Goal: Task Accomplishment & Management: Manage account settings

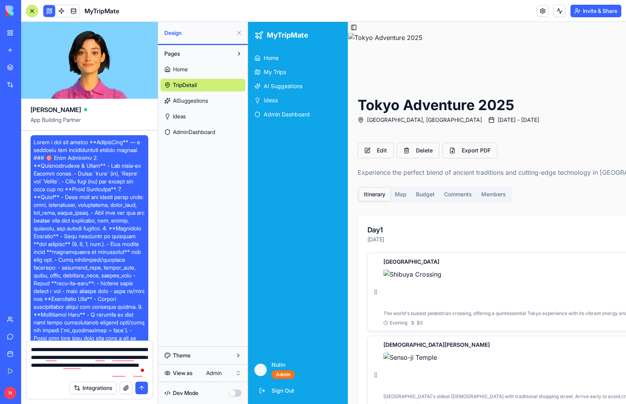
scroll to position [2512, 0]
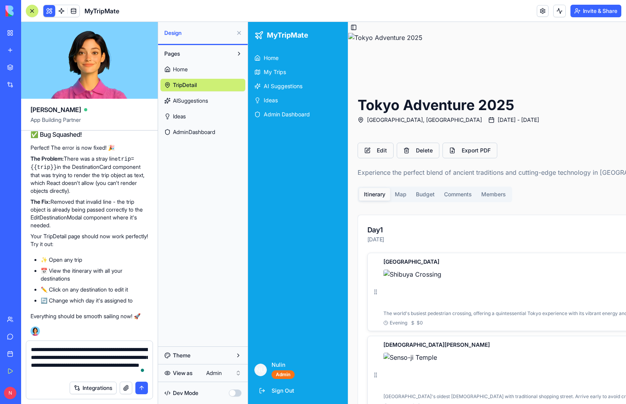
drag, startPoint x: 32, startPoint y: 348, endPoint x: 147, endPoint y: 375, distance: 118.3
click at [147, 375] on textarea "**********" at bounding box center [89, 360] width 117 height 31
type textarea "*"
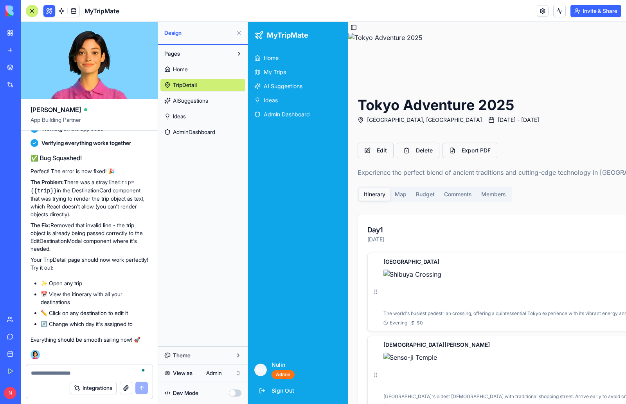
paste textarea "**********"
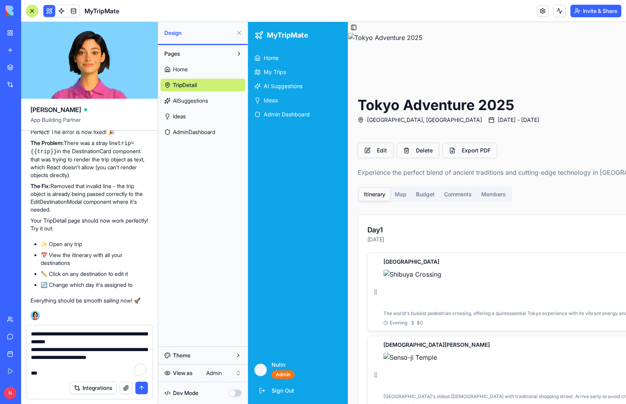
scroll to position [962, 0]
type textarea "**********"
click at [139, 385] on button "submit" at bounding box center [141, 387] width 13 height 13
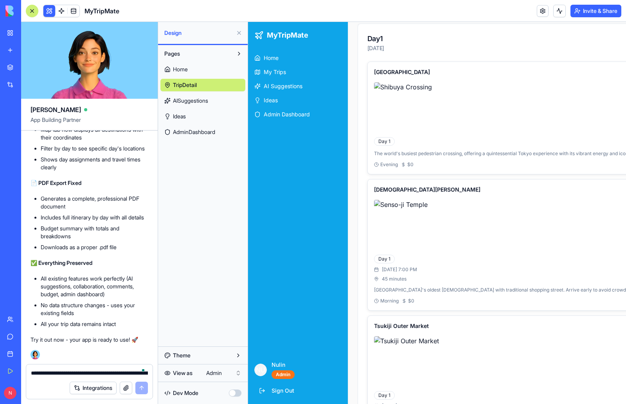
scroll to position [3910, 0]
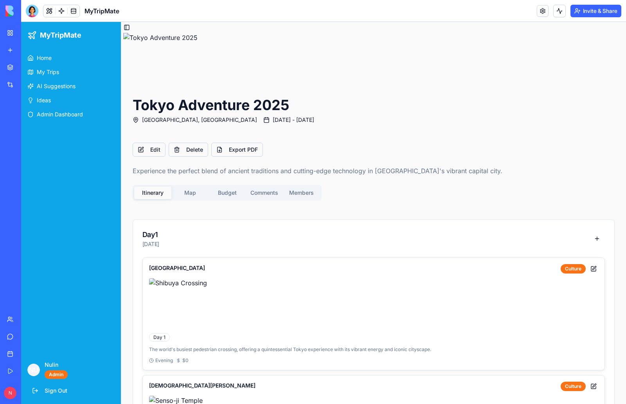
scroll to position [0, 2]
drag, startPoint x: 611, startPoint y: 346, endPoint x: 613, endPoint y: 341, distance: 5.6
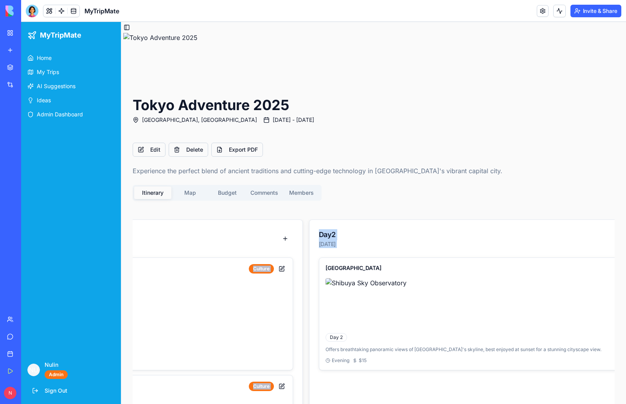
scroll to position [0, 437]
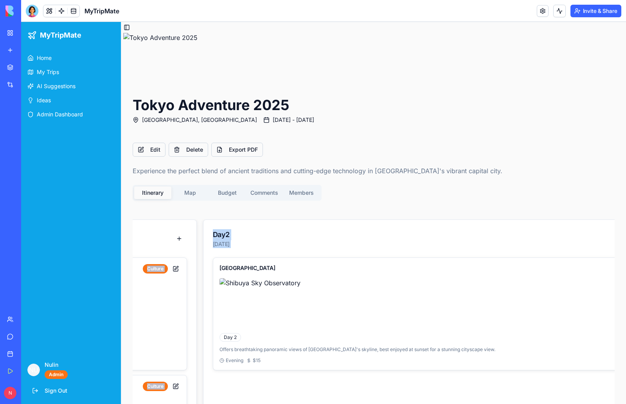
drag, startPoint x: 601, startPoint y: 257, endPoint x: 615, endPoint y: 252, distance: 14.7
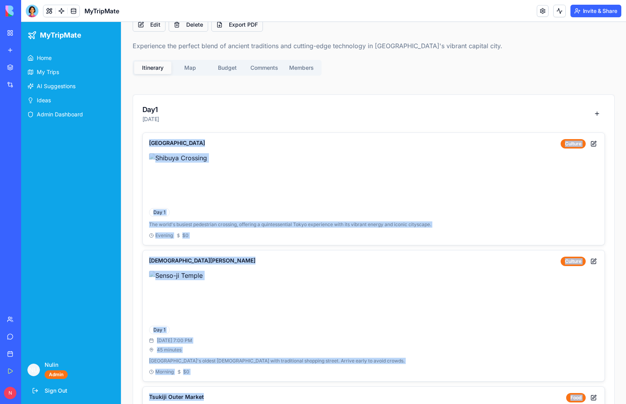
scroll to position [105, 2]
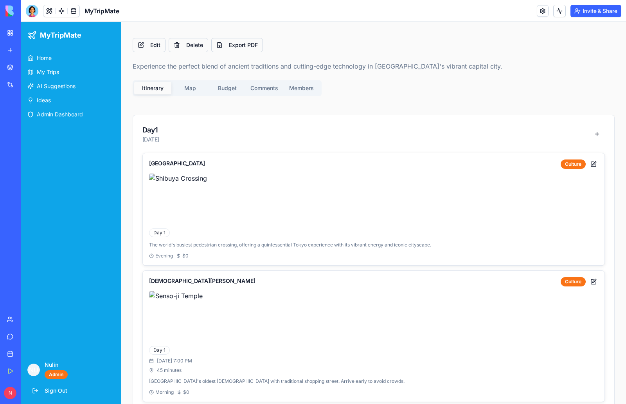
click at [341, 135] on div "Day 1 Dec 20, 2025" at bounding box center [373, 133] width 463 height 19
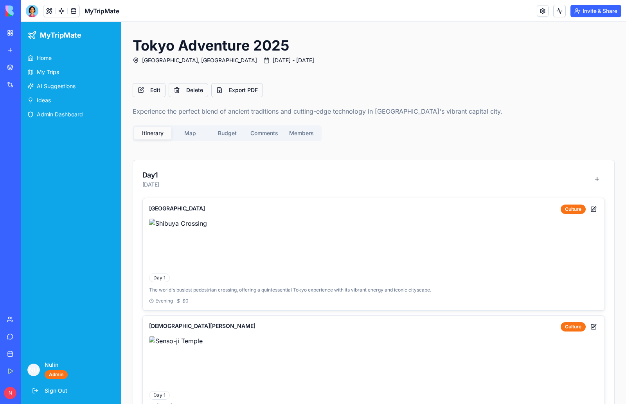
click at [186, 90] on main "Toggle Sidebar Tokyo Adventure 2025 Tokyo, Japan Dec 20, 2025 - Jan 5, 2026 Edi…" at bounding box center [373, 336] width 505 height 748
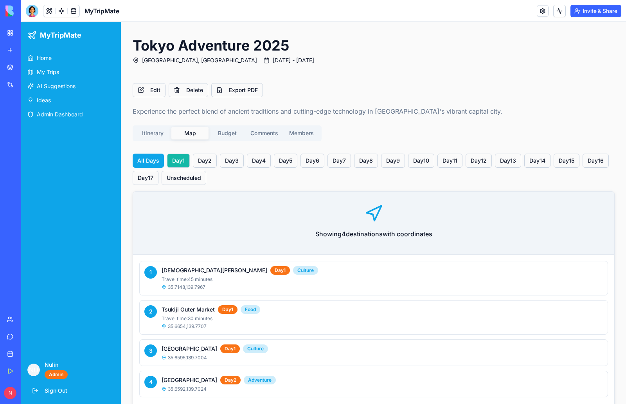
click at [176, 158] on button "Day 1" at bounding box center [178, 160] width 23 height 14
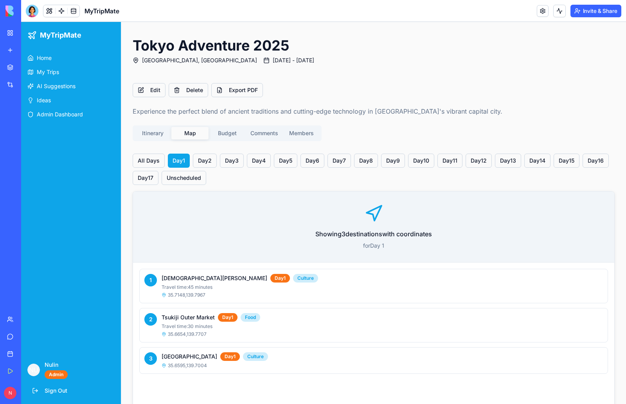
click at [373, 211] on icon at bounding box center [373, 213] width 19 height 19
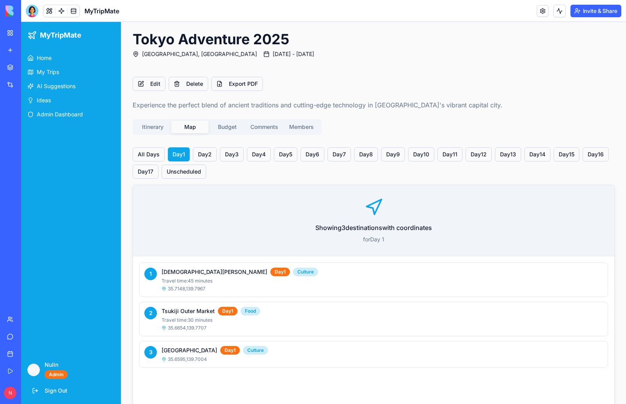
scroll to position [85, 0]
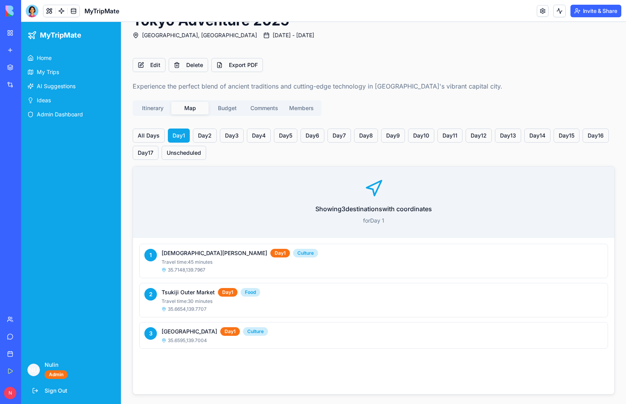
click at [376, 184] on icon at bounding box center [373, 188] width 19 height 19
click at [384, 210] on p "Showing 3 destination s with coordinates" at bounding box center [374, 208] width 456 height 9
click at [201, 135] on button "Day 2" at bounding box center [205, 135] width 24 height 14
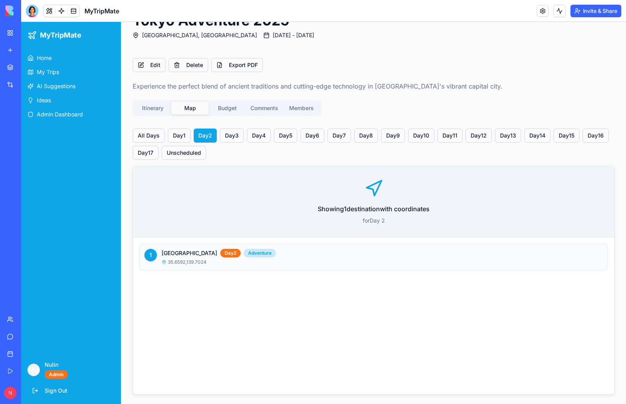
click at [193, 254] on h4 "[GEOGRAPHIC_DATA]" at bounding box center [190, 253] width 56 height 8
click at [177, 135] on button "Day 1" at bounding box center [179, 135] width 23 height 14
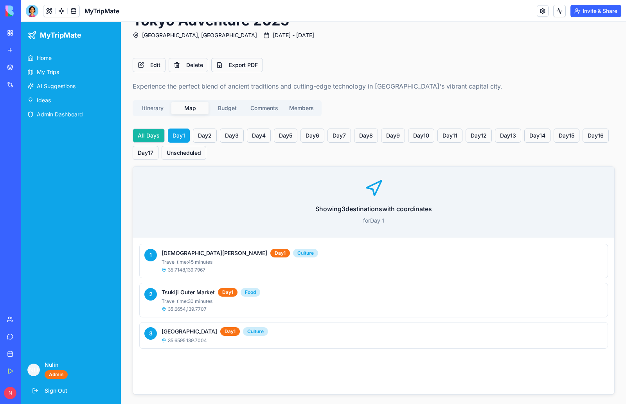
click at [150, 133] on button "All Days" at bounding box center [149, 135] width 32 height 14
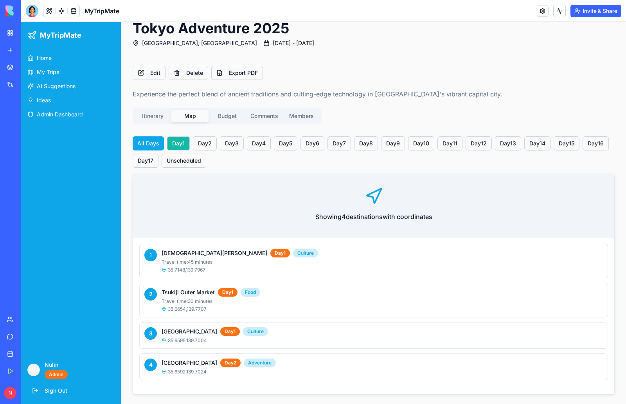
click at [171, 144] on button "Day 1" at bounding box center [178, 143] width 23 height 14
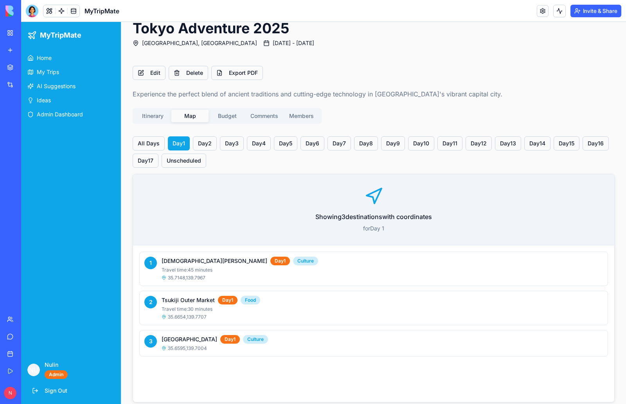
click at [376, 196] on icon at bounding box center [373, 196] width 19 height 19
click at [371, 231] on p "for Day 1" at bounding box center [374, 228] width 456 height 8
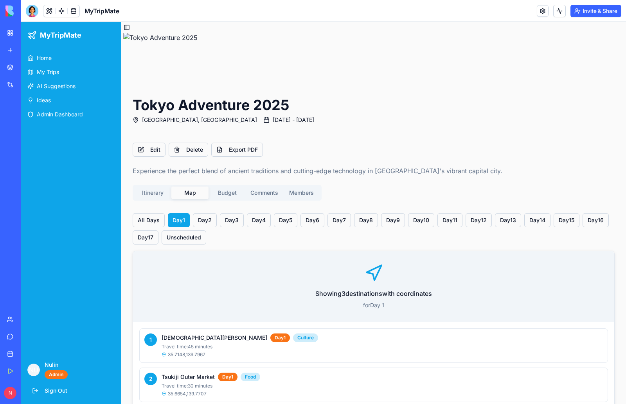
click at [224, 113] on div "Tokyo Adventure 2025 Tokyo, Japan Dec 20, 2025 - Jan 5, 2026 Edit Delete Export…" at bounding box center [373, 260] width 501 height 455
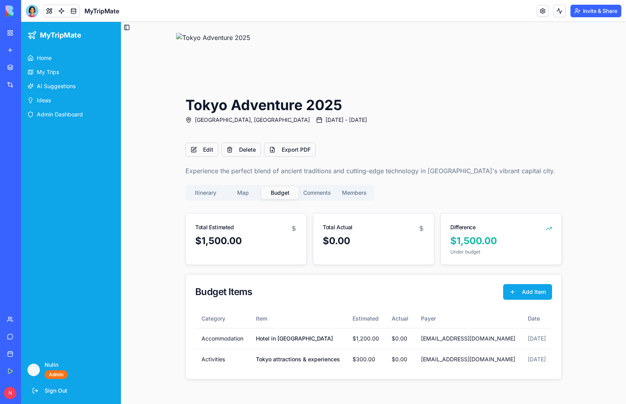
click at [325, 195] on button "Comments" at bounding box center [317, 192] width 37 height 13
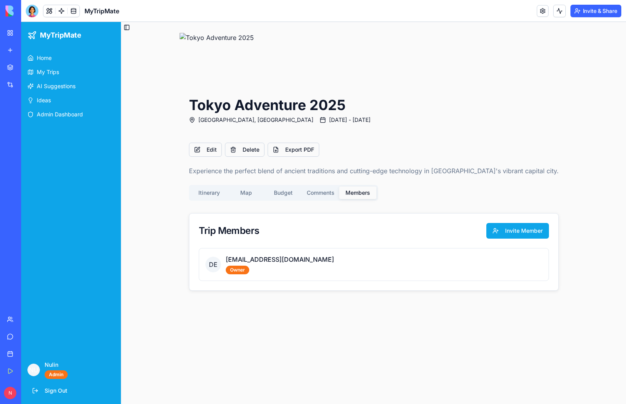
click at [377, 191] on button "Members" at bounding box center [357, 192] width 37 height 13
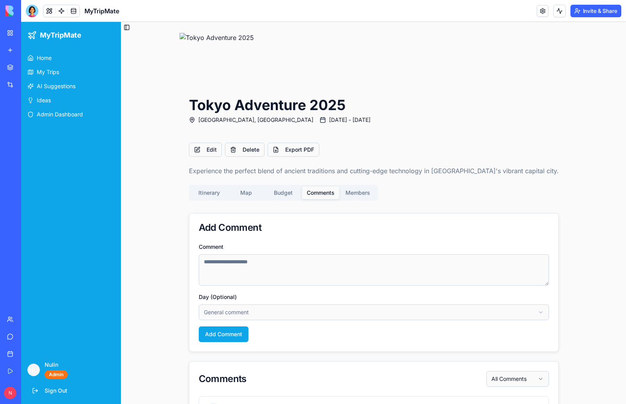
click at [339, 195] on button "Comments" at bounding box center [320, 192] width 37 height 13
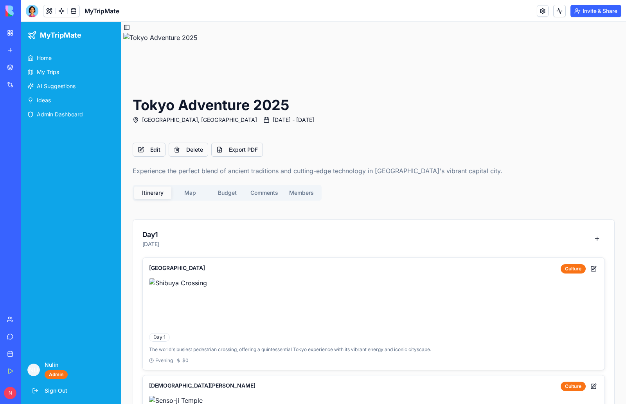
click at [227, 193] on div "Itinerary Map Budget Comments Members" at bounding box center [227, 193] width 189 height 16
click at [222, 73] on div "Tokyo Adventure 2025 Tokyo, Japan Dec 20, 2025 - Jan 5, 2026 Edit Delete Export…" at bounding box center [373, 401] width 501 height 737
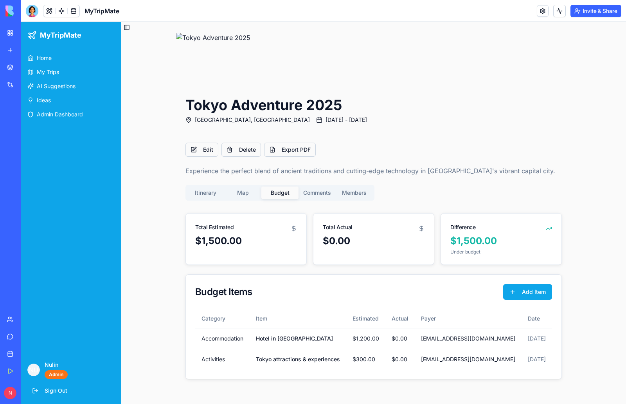
click at [201, 192] on div "Itinerary Map Budget Comments Members" at bounding box center [280, 193] width 189 height 16
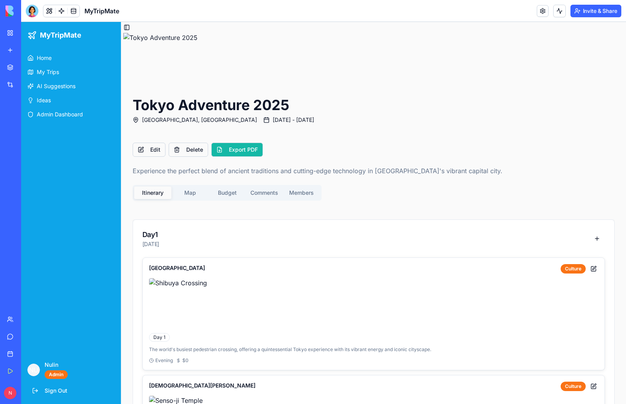
click at [249, 150] on button "Export PDF" at bounding box center [237, 149] width 52 height 14
click at [52, 58] on span "Home" at bounding box center [44, 58] width 15 height 8
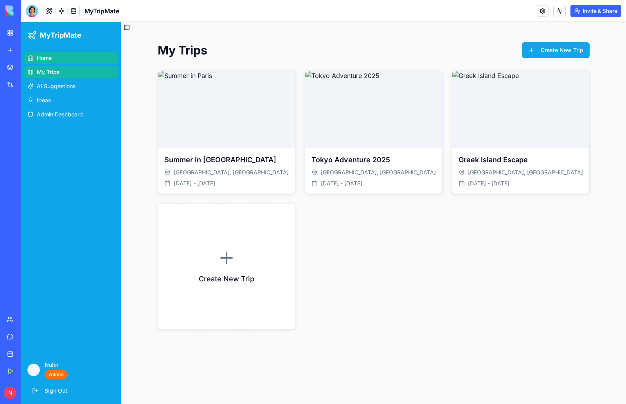
click at [29, 34] on div "My Workspace" at bounding box center [24, 33] width 10 height 8
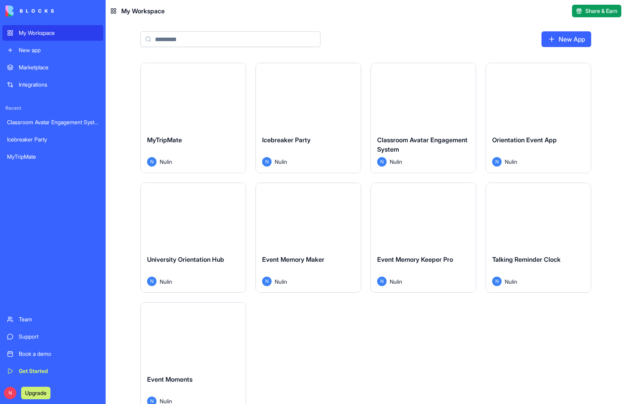
click at [537, 218] on button "Launch" at bounding box center [538, 215] width 59 height 16
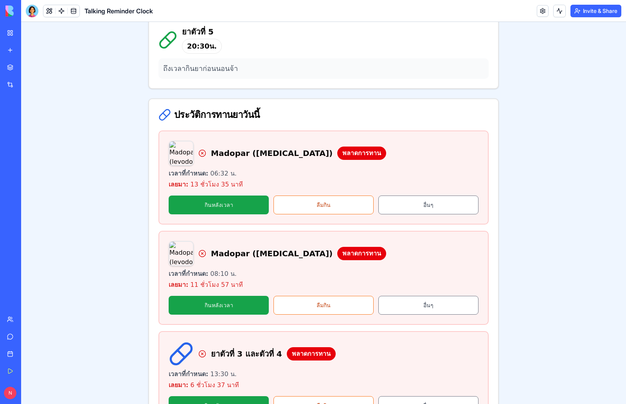
scroll to position [391, 0]
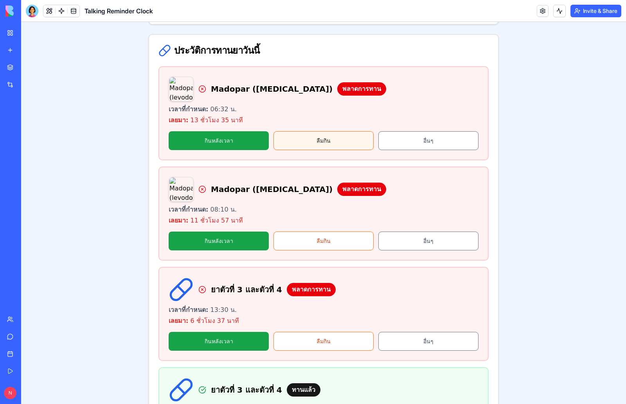
click at [336, 136] on button "ลืมกิน" at bounding box center [324, 140] width 100 height 19
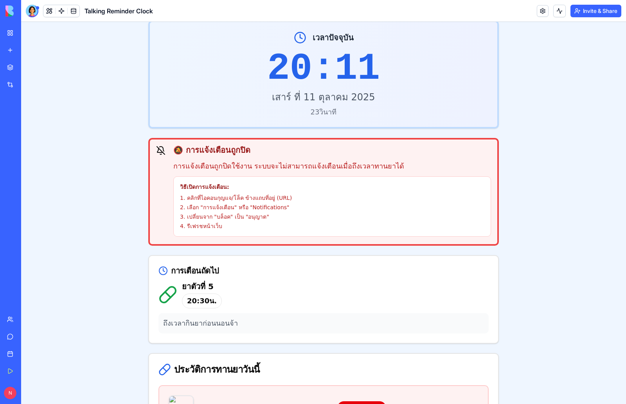
scroll to position [0, 0]
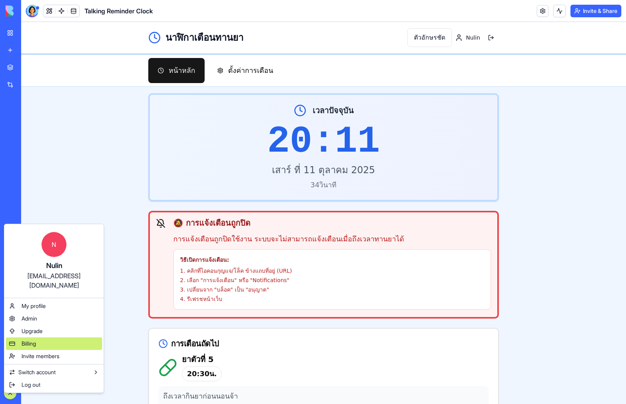
click at [39, 337] on div "Billing" at bounding box center [54, 343] width 96 height 13
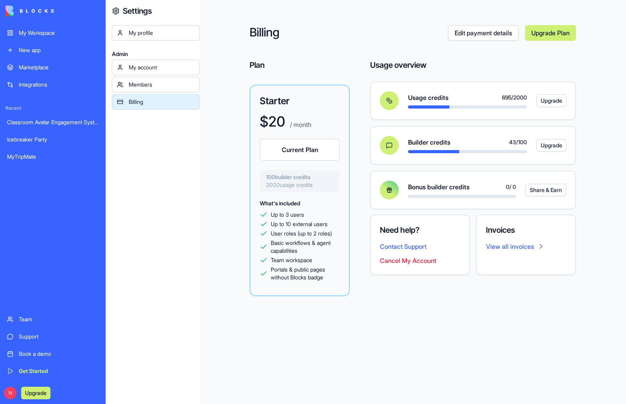
click at [164, 30] on div "My profile" at bounding box center [162, 33] width 66 height 8
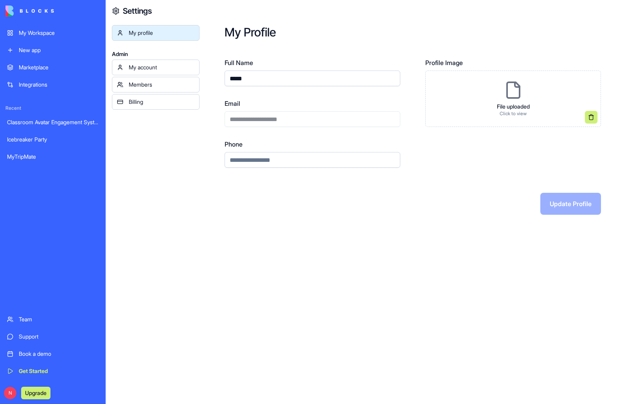
click at [165, 68] on div "My account" at bounding box center [162, 67] width 66 height 8
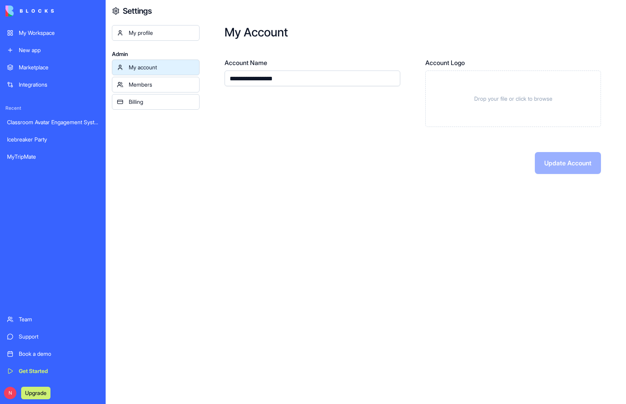
click at [164, 83] on div "Members" at bounding box center [162, 85] width 66 height 8
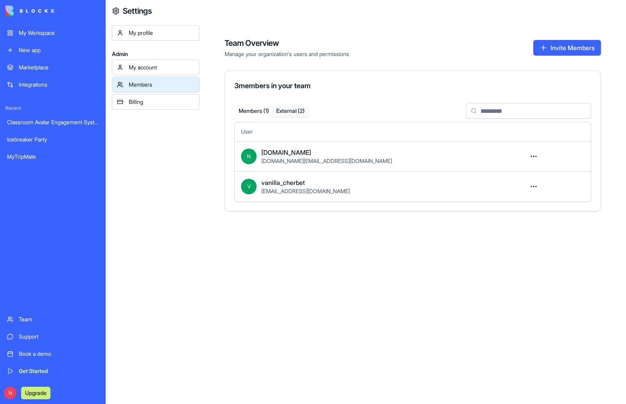
click at [290, 108] on button "External ( 2 )" at bounding box center [290, 110] width 37 height 11
click at [159, 101] on div "Billing" at bounding box center [162, 102] width 66 height 8
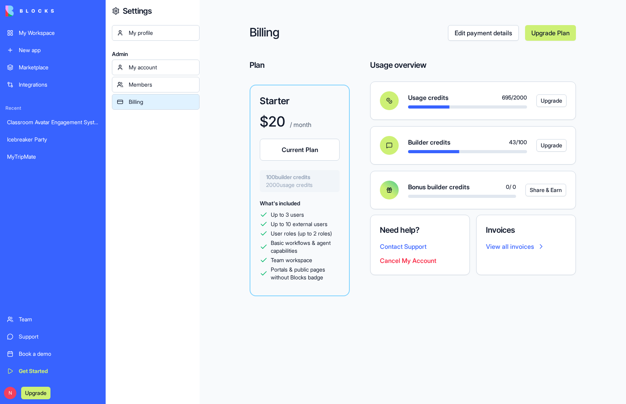
click at [514, 246] on link "View all invoices" at bounding box center [526, 246] width 80 height 9
click at [459, 300] on div "Billing Edit payment details Upgrade Plan Plan Starter $ 20 / month Current Pla…" at bounding box center [413, 202] width 427 height 404
click at [43, 34] on div "My Workspace" at bounding box center [59, 33] width 80 height 8
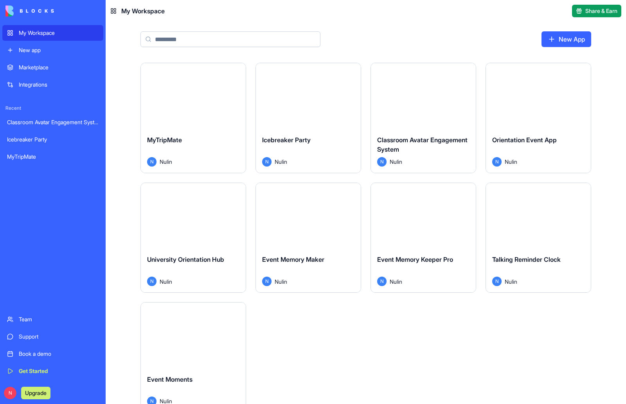
click at [543, 217] on button "Launch" at bounding box center [538, 215] width 59 height 16
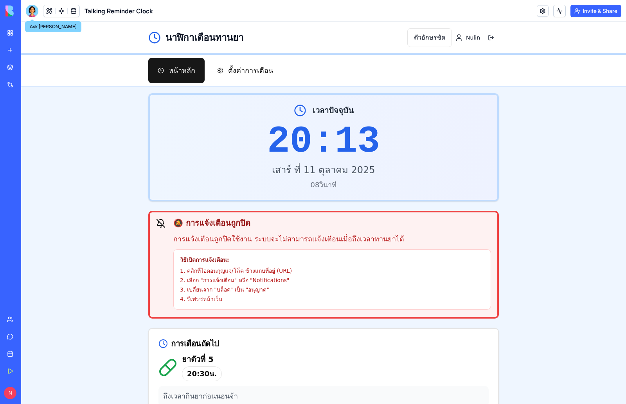
click at [32, 11] on div at bounding box center [32, 11] width 13 height 13
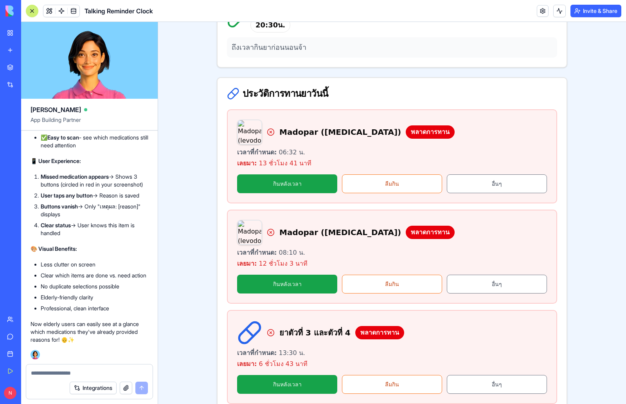
scroll to position [343, 0]
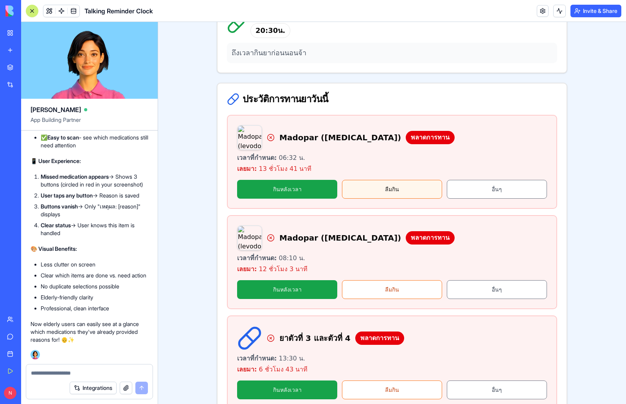
click at [407, 187] on button "ลืมกิน" at bounding box center [392, 189] width 100 height 19
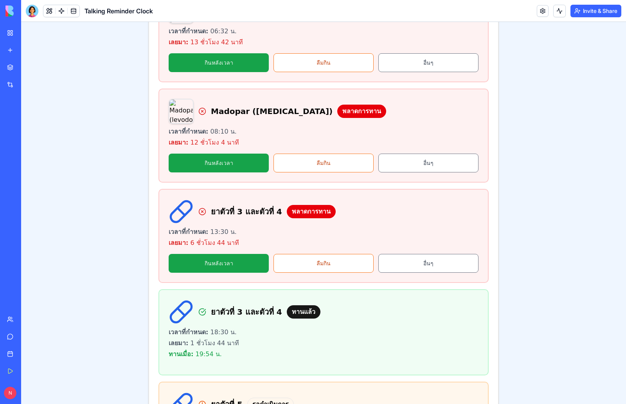
scroll to position [470, 0]
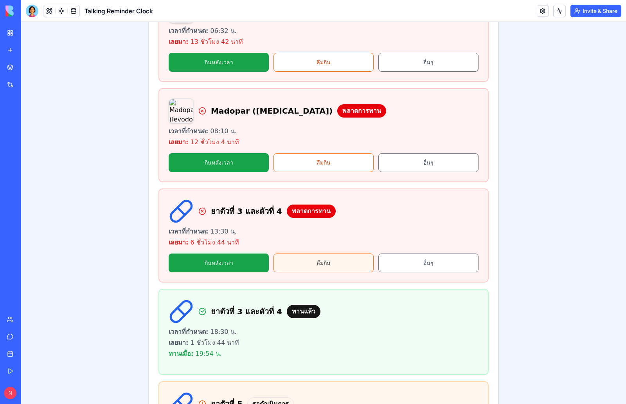
click at [358, 264] on button "ลืมกิน" at bounding box center [324, 262] width 100 height 19
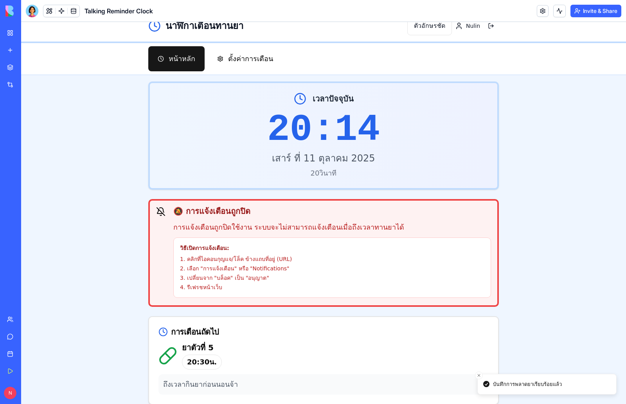
scroll to position [0, 0]
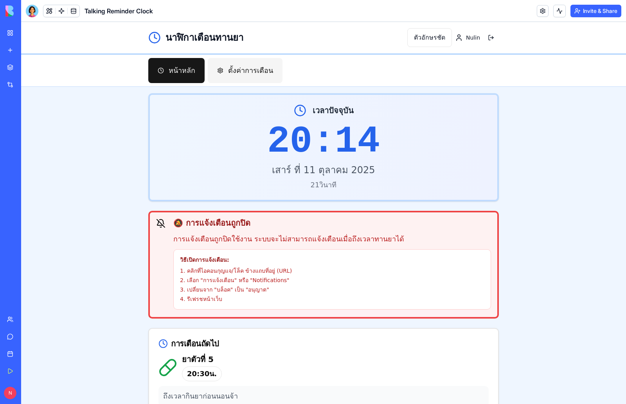
click at [251, 74] on button "ตั้งค่าการเตือน" at bounding box center [245, 70] width 75 height 25
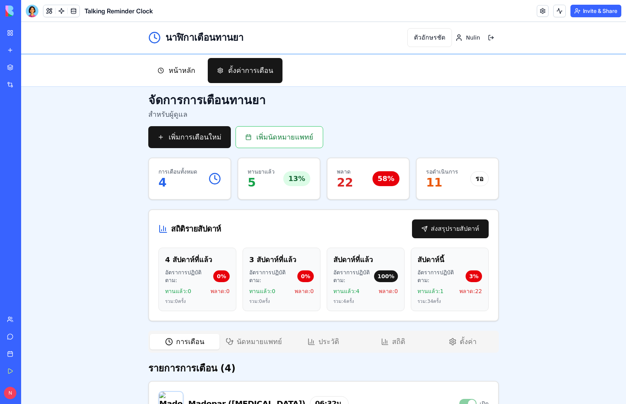
click at [12, 34] on link "My Workspace" at bounding box center [17, 33] width 31 height 16
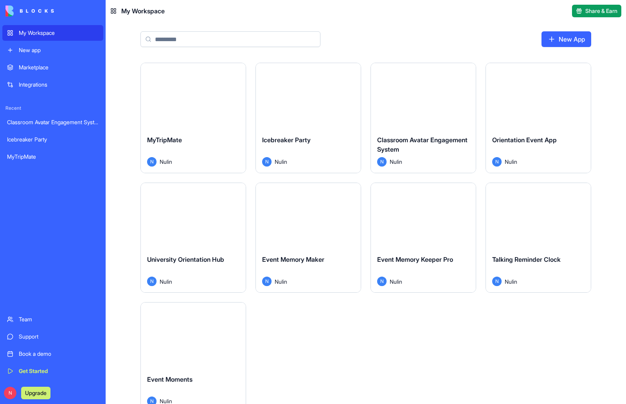
click at [206, 98] on button "Launch" at bounding box center [193, 96] width 59 height 16
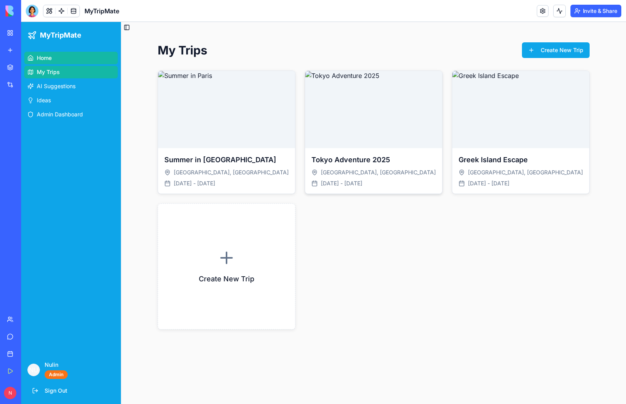
click at [405, 135] on img at bounding box center [373, 109] width 137 height 77
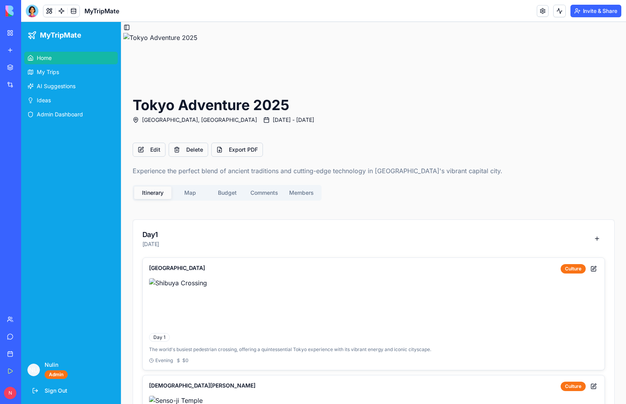
click at [43, 53] on link "Home" at bounding box center [71, 58] width 94 height 13
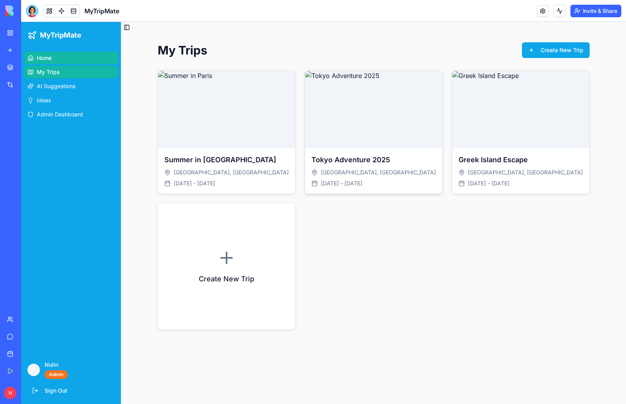
click at [400, 134] on img at bounding box center [373, 109] width 137 height 77
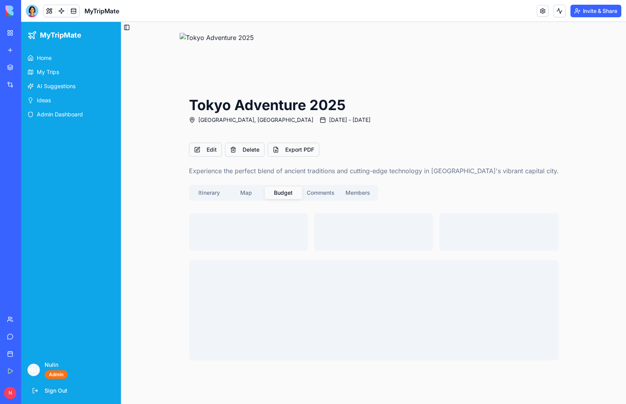
click at [226, 191] on div "Itinerary Map Budget Comments Members" at bounding box center [283, 193] width 189 height 16
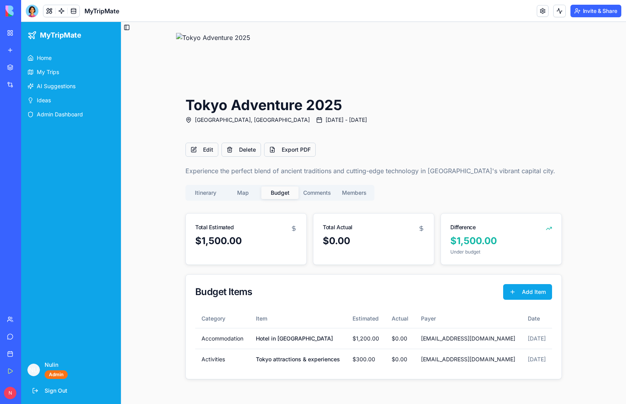
click at [203, 190] on div "Itinerary Map Budget Comments Members" at bounding box center [280, 193] width 189 height 16
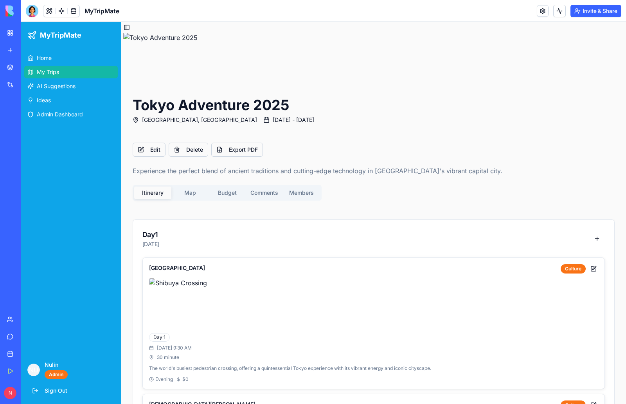
click at [52, 72] on span "My Trips" at bounding box center [48, 72] width 22 height 8
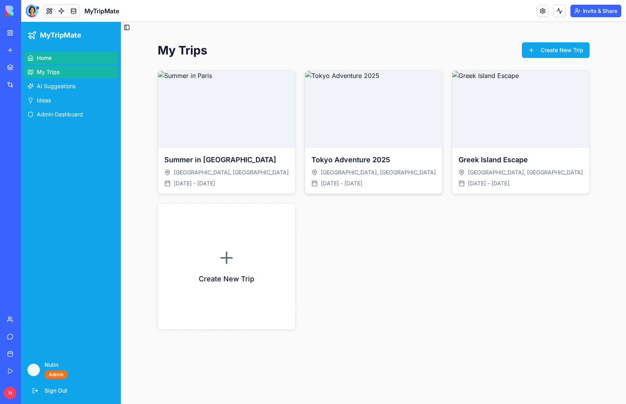
click at [409, 123] on img at bounding box center [373, 109] width 137 height 77
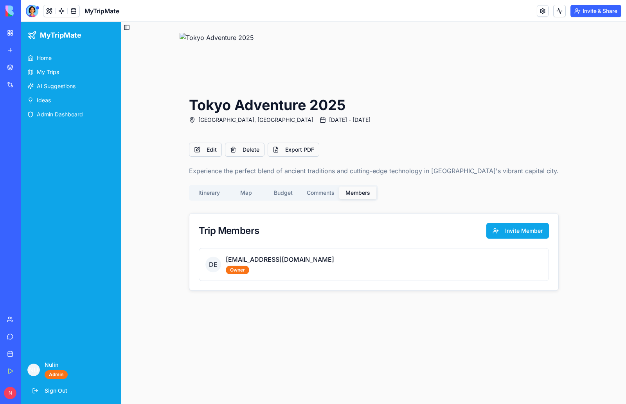
click at [313, 192] on div "Itinerary Map Budget Comments Members" at bounding box center [283, 193] width 189 height 16
click at [267, 261] on span "demo.traveler@mytripmate.com" at bounding box center [280, 258] width 108 height 9
click at [346, 258] on div "DE demo.traveler@mytripmate.com Owner" at bounding box center [374, 264] width 350 height 33
click at [177, 331] on main "Toggle Sidebar Tokyo Adventure 2025 Tokyo, Japan Dec 20, 2025 - Jan 5, 2026 Edi…" at bounding box center [373, 213] width 505 height 382
click at [209, 202] on div "Edit Delete Export PDF Experience the perfect blend of ancient traditions and c…" at bounding box center [374, 216] width 389 height 167
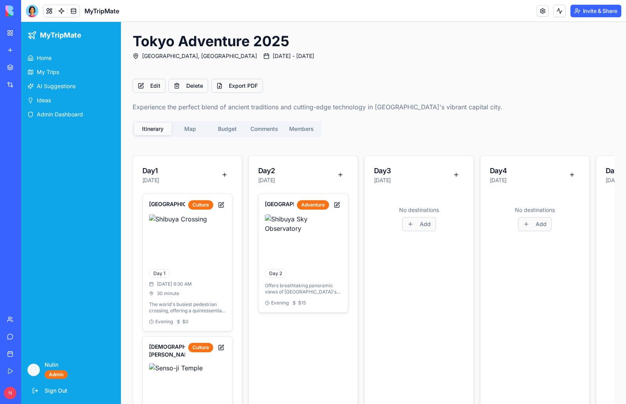
scroll to position [43, 0]
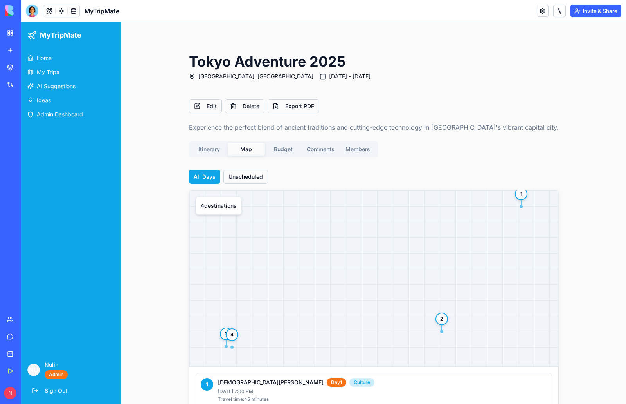
click at [185, 147] on main "Toggle Sidebar Tokyo Adventure 2025 Tokyo, Japan Dec 20, 2025 - Jan 5, 2026 Edi…" at bounding box center [373, 255] width 505 height 554
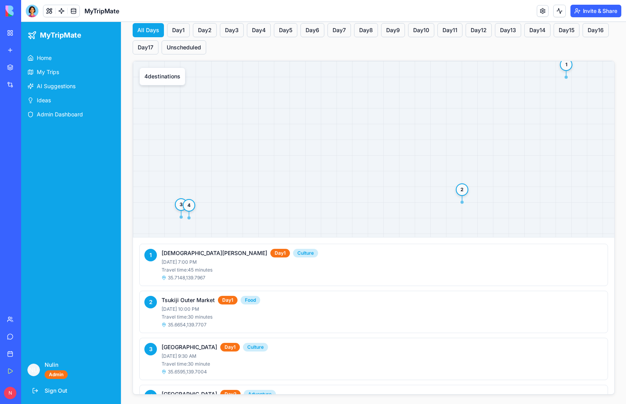
scroll to position [112, 0]
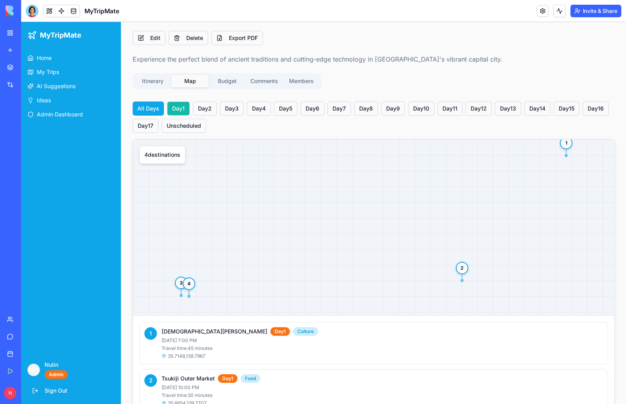
click at [178, 110] on button "Day 1" at bounding box center [178, 108] width 23 height 14
click at [413, 263] on rect at bounding box center [373, 227] width 481 height 176
click at [163, 158] on p "3 destination s" at bounding box center [162, 155] width 36 height 8
click at [203, 108] on button "Day 2" at bounding box center [205, 108] width 24 height 14
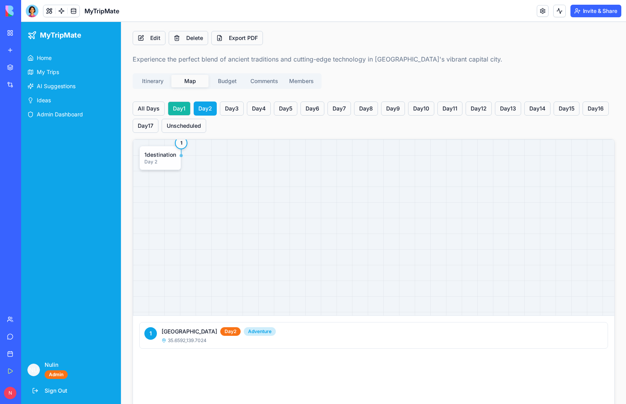
click at [181, 109] on button "Day 1" at bounding box center [179, 108] width 23 height 14
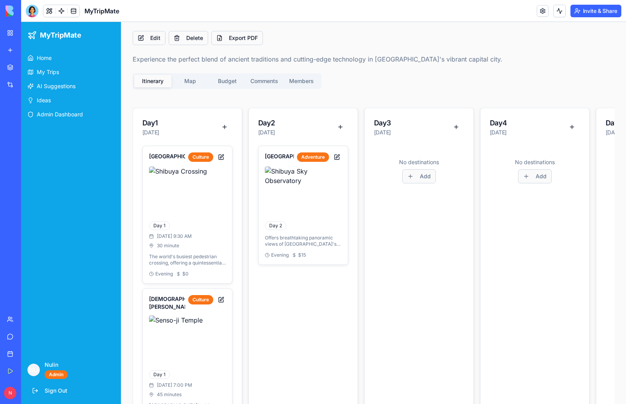
click at [146, 81] on button "Itinerary" at bounding box center [152, 81] width 37 height 13
click at [193, 133] on div "Day 1 Dec 20, 2025" at bounding box center [187, 126] width 90 height 19
click at [303, 132] on div "Day 2 Dec 21, 2025" at bounding box center [303, 126] width 90 height 19
click at [241, 36] on button "Export PDF" at bounding box center [237, 38] width 52 height 14
click at [411, 11] on header "MyTripMate Invite & Share" at bounding box center [323, 11] width 605 height 22
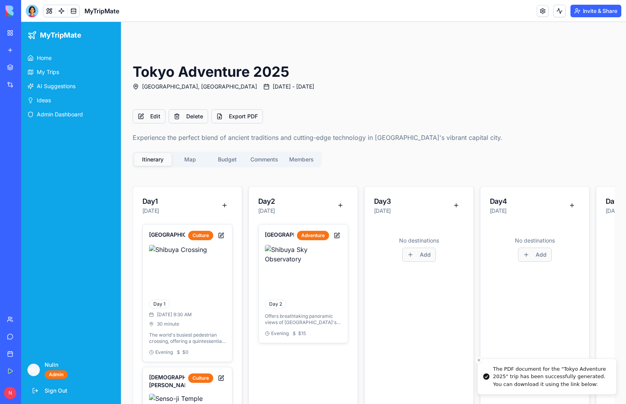
scroll to position [0, 0]
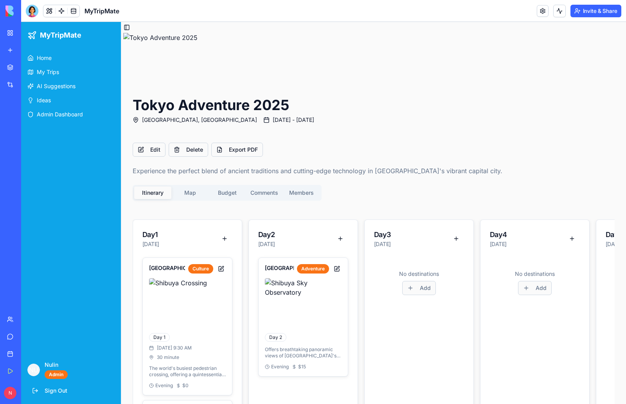
click at [186, 193] on button "Map" at bounding box center [189, 192] width 37 height 13
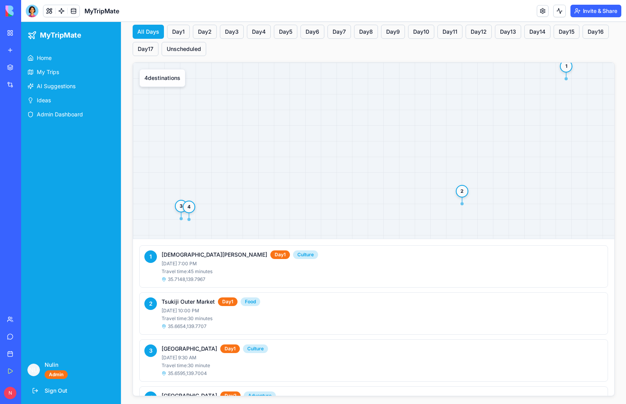
scroll to position [190, 0]
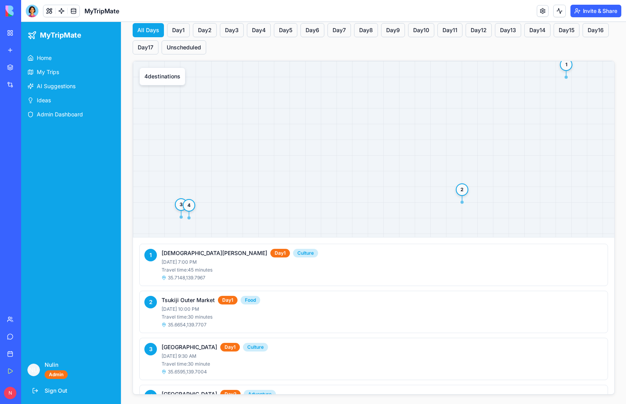
click at [34, 10] on div at bounding box center [32, 11] width 13 height 13
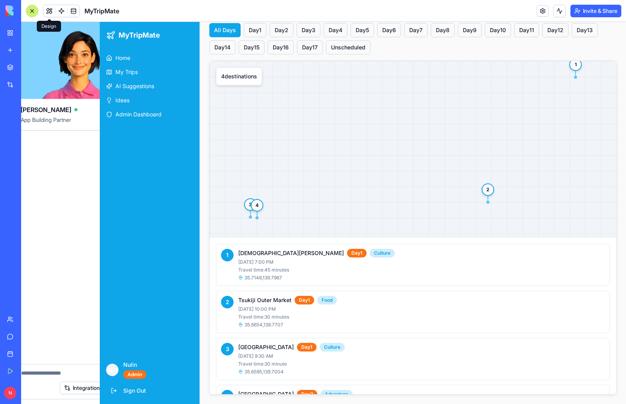
scroll to position [0, 0]
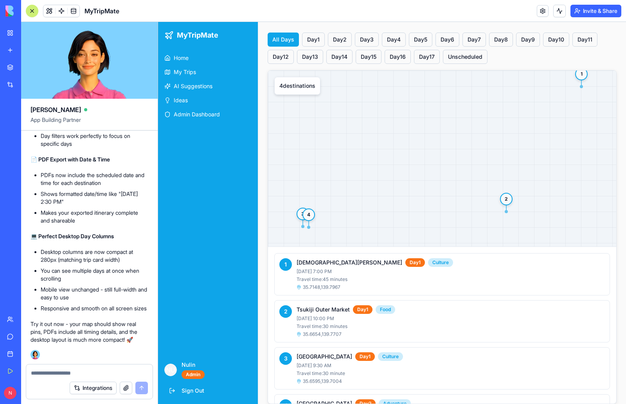
click at [92, 388] on button "Integrations" at bounding box center [93, 387] width 47 height 13
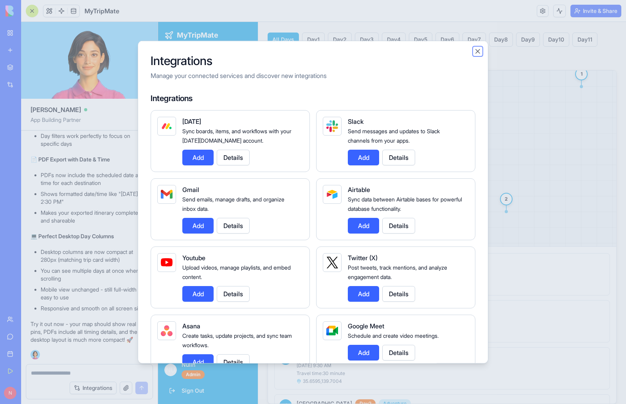
click at [478, 50] on button "Close" at bounding box center [478, 51] width 8 height 8
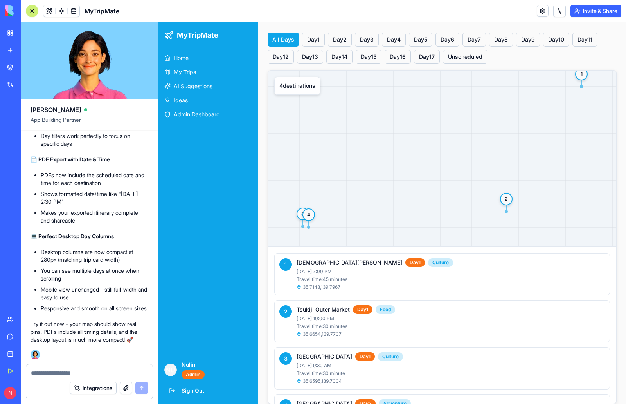
scroll to position [4364, 0]
click at [431, 209] on rect at bounding box center [442, 158] width 348 height 176
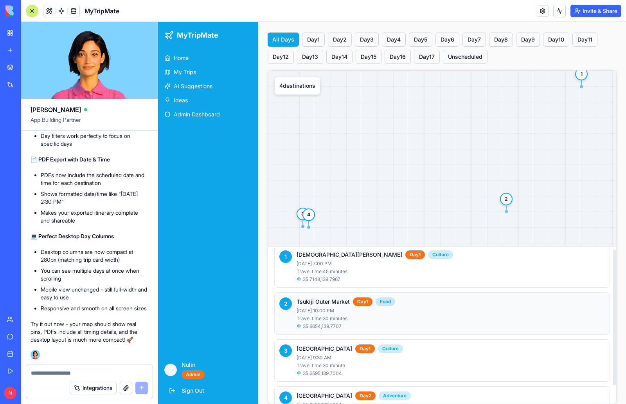
scroll to position [0, 0]
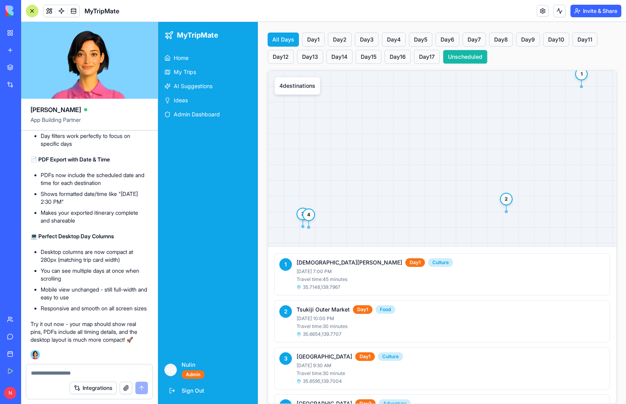
click at [488, 50] on button "Unscheduled" at bounding box center [465, 57] width 45 height 14
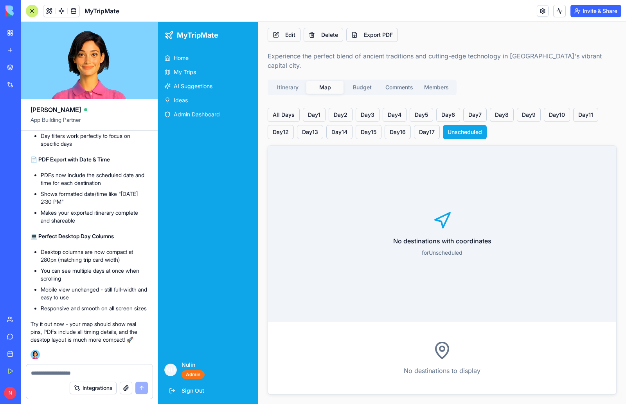
scroll to position [105, 0]
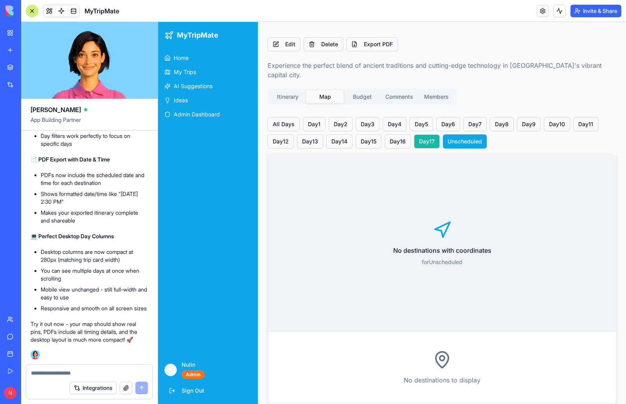
click at [440, 134] on button "Day 17" at bounding box center [427, 141] width 26 height 14
click at [310, 117] on button "Day 1" at bounding box center [314, 124] width 23 height 14
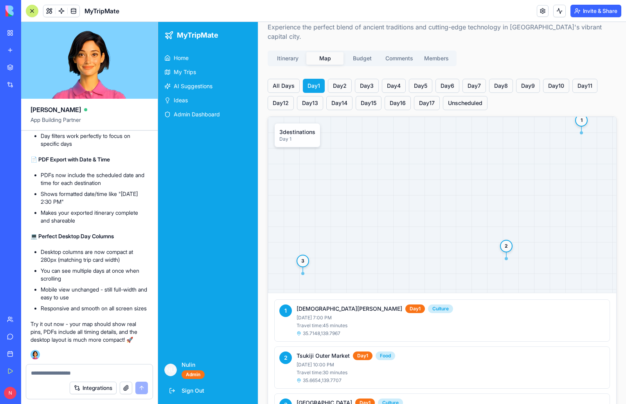
scroll to position [190, 0]
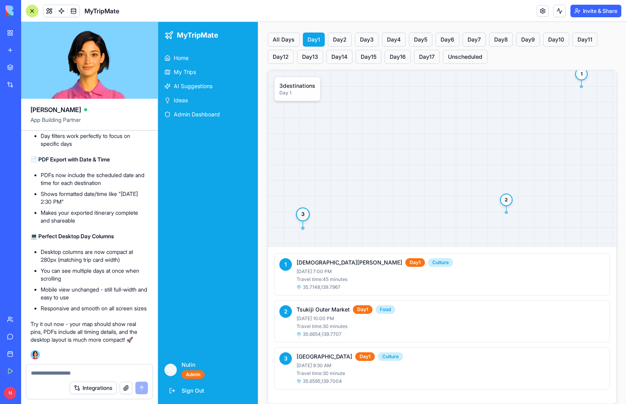
click at [301, 211] on span "3" at bounding box center [303, 214] width 4 height 7
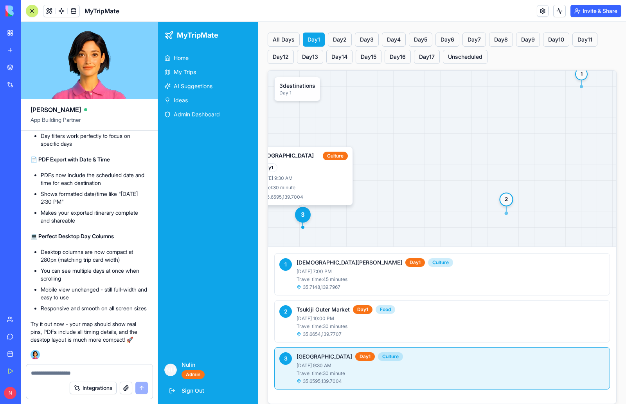
click at [505, 192] on div "2" at bounding box center [506, 199] width 14 height 14
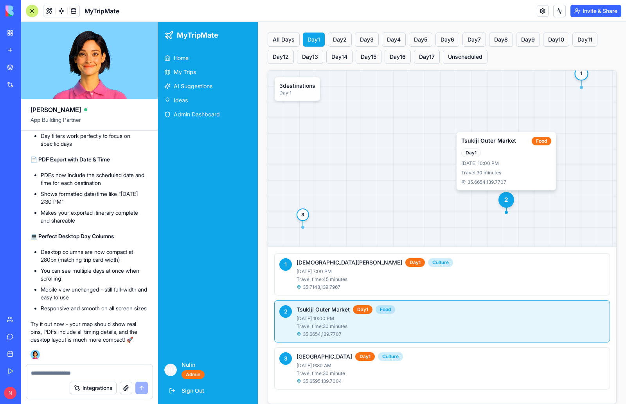
click at [575, 67] on div "1" at bounding box center [582, 74] width 14 height 14
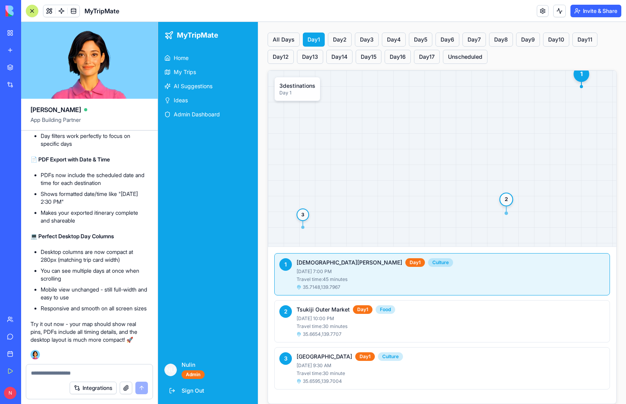
click at [505, 196] on span "2" at bounding box center [507, 199] width 4 height 7
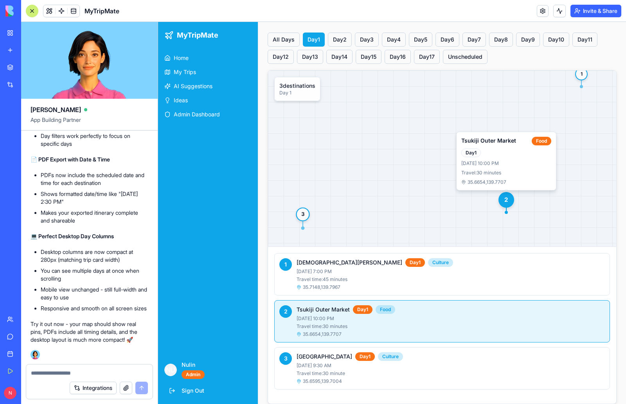
click at [305, 208] on div "3" at bounding box center [303, 214] width 14 height 14
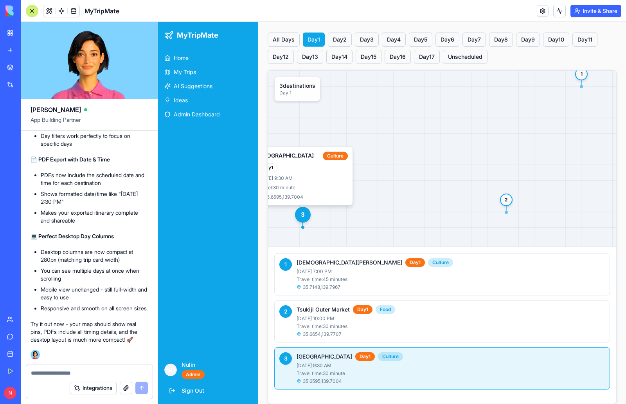
click at [398, 193] on rect at bounding box center [442, 158] width 348 height 176
click at [308, 82] on p "3 destination s" at bounding box center [297, 86] width 36 height 8
click at [449, 166] on rect at bounding box center [442, 158] width 348 height 176
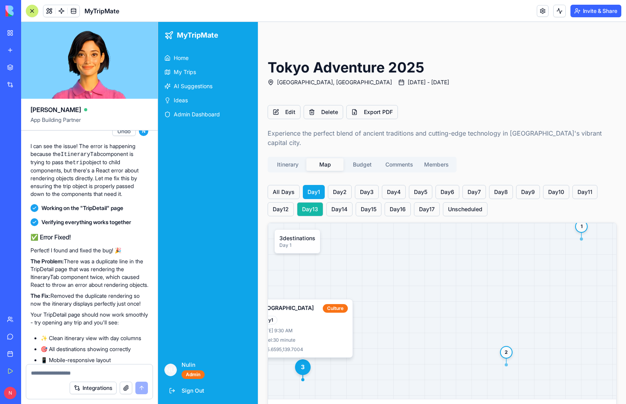
scroll to position [33, 0]
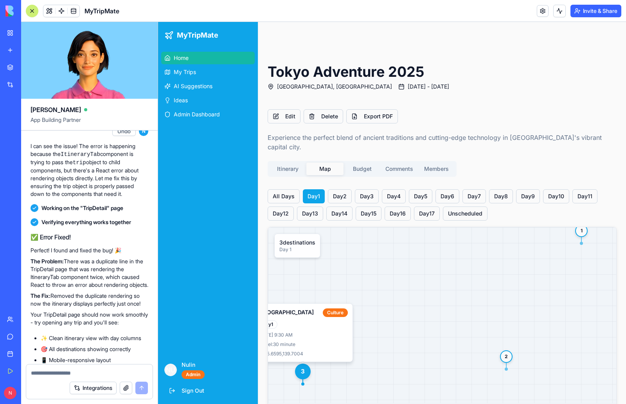
click at [181, 58] on span "Home" at bounding box center [181, 58] width 15 height 8
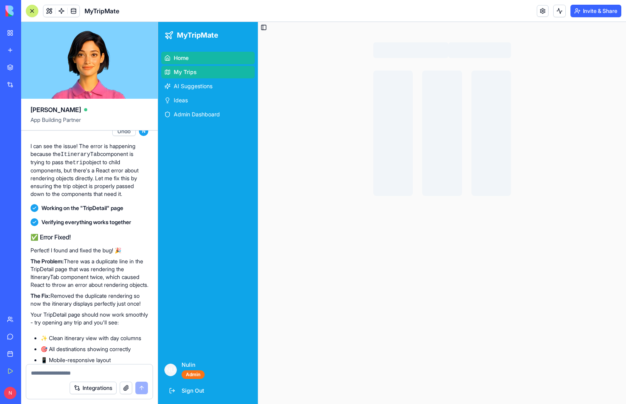
scroll to position [0, 0]
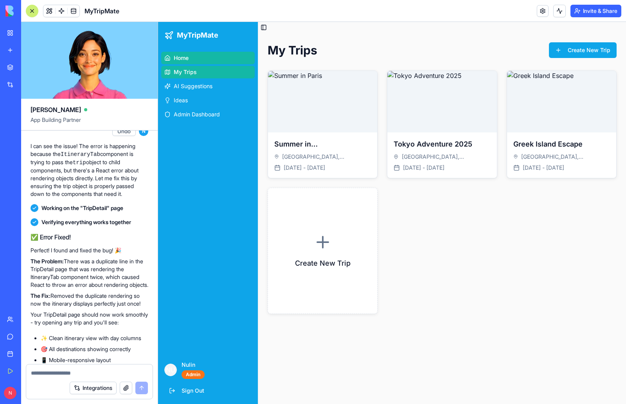
click at [30, 11] on div at bounding box center [32, 11] width 6 height 6
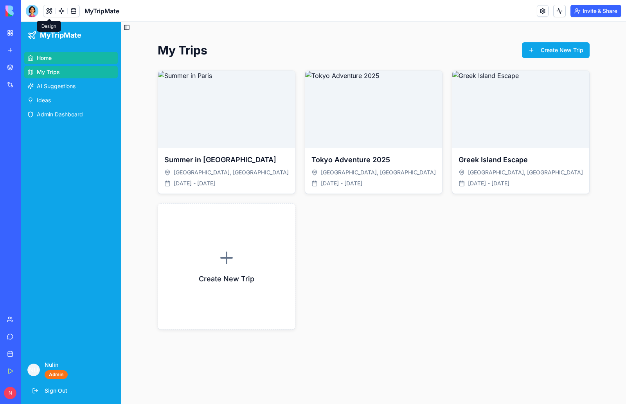
click at [49, 9] on span at bounding box center [49, 11] width 22 height 22
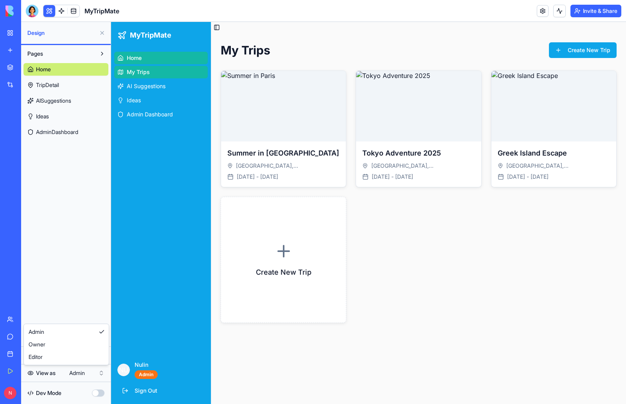
click at [81, 375] on html "My Workspace New app Marketplace Integrations Recent Classroom Avatar Engagemen…" at bounding box center [313, 202] width 626 height 404
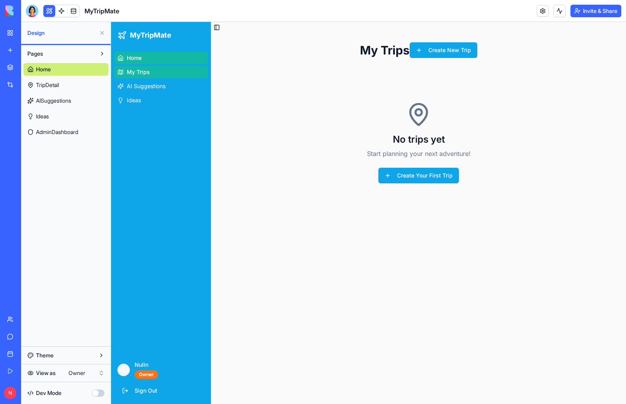
click at [78, 229] on div "Pages Home TripDetail AISuggestions Ideas AdminDashboard" at bounding box center [66, 195] width 90 height 301
click at [388, 173] on button "Create Your First Trip" at bounding box center [419, 176] width 81 height 16
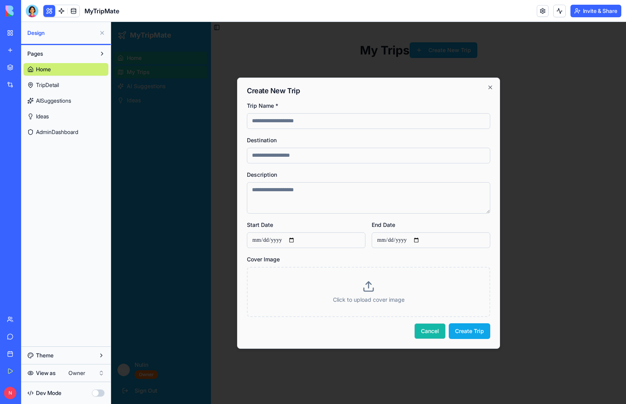
click at [436, 333] on button "Cancel" at bounding box center [430, 331] width 31 height 16
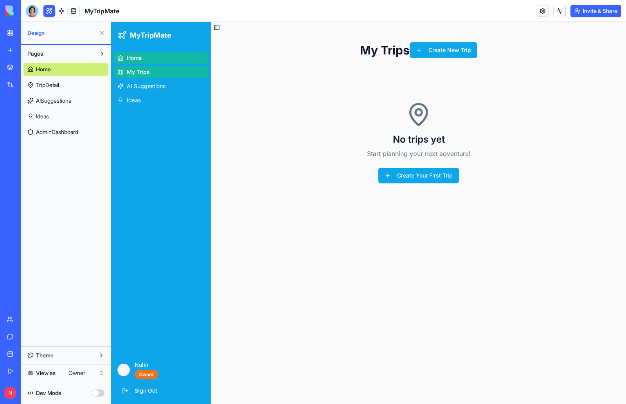
click at [76, 372] on html "My Workspace New app Marketplace Integrations Recent Classroom Avatar Engagemen…" at bounding box center [313, 202] width 626 height 404
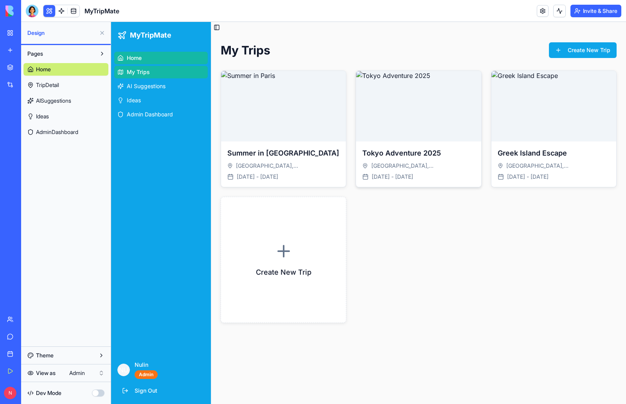
click at [449, 148] on h3 "Tokyo Adventure 2025" at bounding box center [418, 153] width 112 height 11
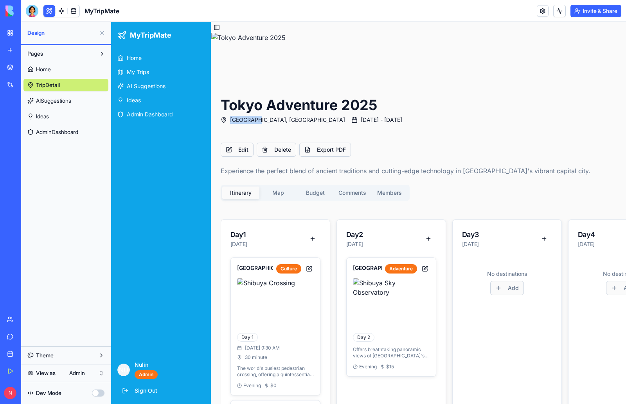
drag, startPoint x: 378, startPoint y: 108, endPoint x: 256, endPoint y: 117, distance: 122.0
click at [256, 117] on div "Tokyo Adventure 2025 Tokyo, Japan Dec 20, 2025 - Jan 5, 2026" at bounding box center [462, 110] width 482 height 27
click at [415, 147] on div "Edit Delete Export PDF" at bounding box center [462, 149] width 482 height 14
click at [72, 13] on span at bounding box center [74, 11] width 22 height 22
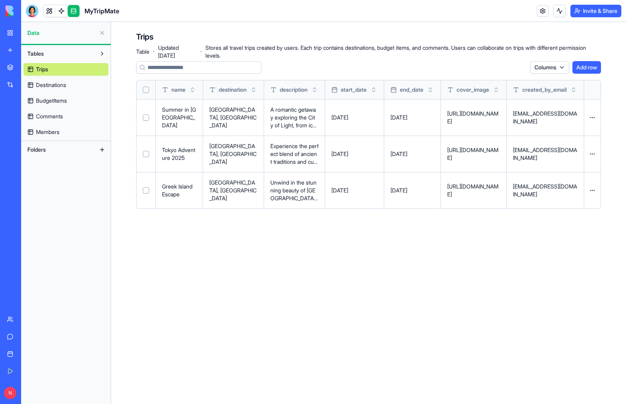
click at [70, 88] on link "Destinations" at bounding box center [65, 85] width 85 height 13
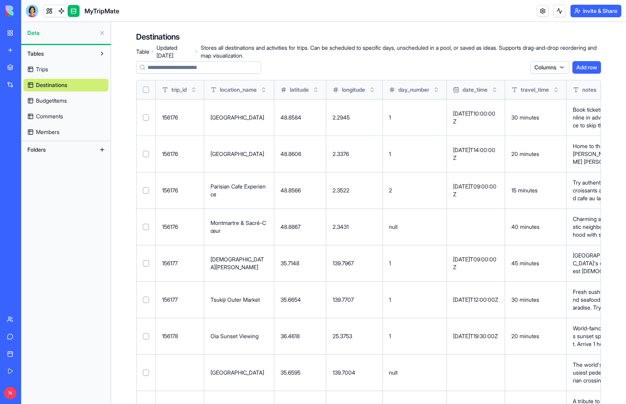
click at [48, 67] on span "Trips" at bounding box center [42, 69] width 12 height 8
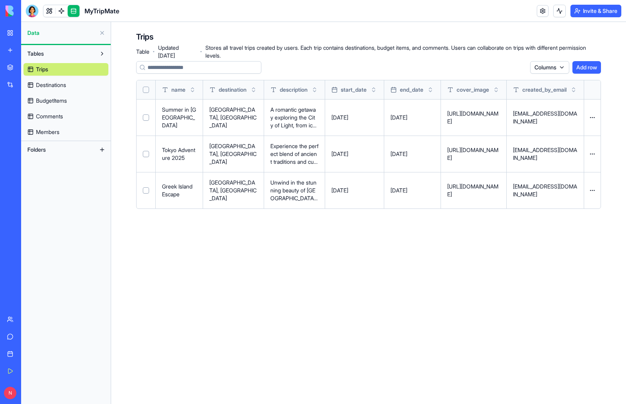
click at [0, 0] on button at bounding box center [0, 0] width 0 height 0
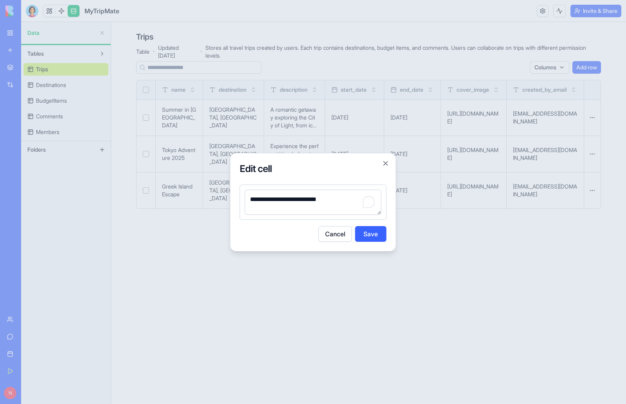
drag, startPoint x: 348, startPoint y: 199, endPoint x: 240, endPoint y: 204, distance: 108.1
click at [240, 204] on div "**********" at bounding box center [313, 201] width 147 height 35
type textarea "**********"
click at [367, 236] on button "Save" at bounding box center [370, 234] width 31 height 16
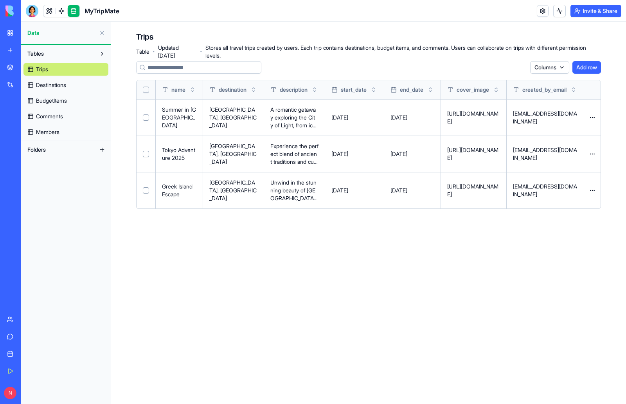
click at [0, 0] on button at bounding box center [0, 0] width 0 height 0
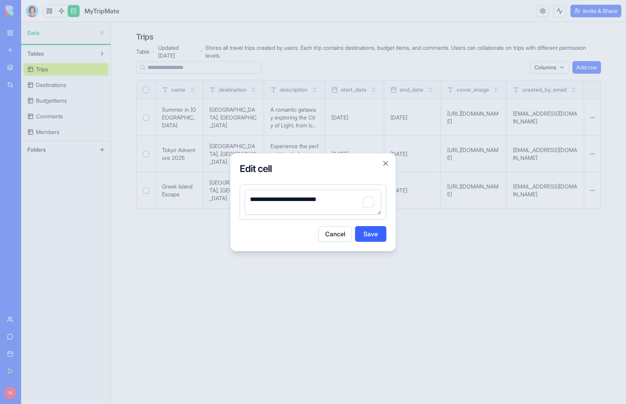
drag, startPoint x: 350, startPoint y: 202, endPoint x: 233, endPoint y: 200, distance: 117.8
click at [233, 200] on div "**********" at bounding box center [313, 202] width 166 height 99
type textarea "**********"
click at [370, 234] on button "Save" at bounding box center [370, 234] width 31 height 16
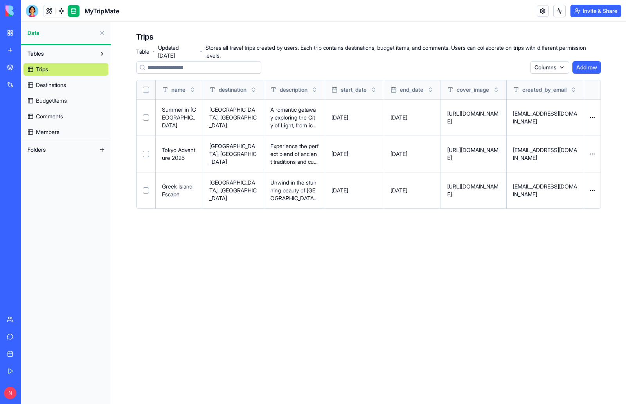
click at [0, 0] on button at bounding box center [0, 0] width 0 height 0
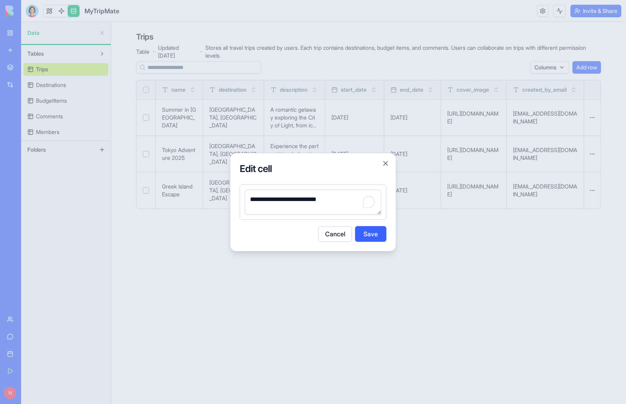
drag, startPoint x: 349, startPoint y: 201, endPoint x: 200, endPoint y: 195, distance: 149.3
click at [200, 195] on body "My Workspace New app Marketplace Integrations Recent Classroom Avatar Engagemen…" at bounding box center [313, 202] width 626 height 404
type textarea "**********"
click at [374, 232] on button "Save" at bounding box center [370, 234] width 31 height 16
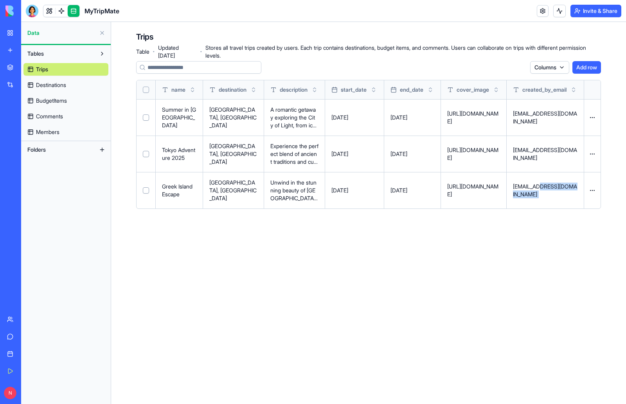
scroll to position [0, 7]
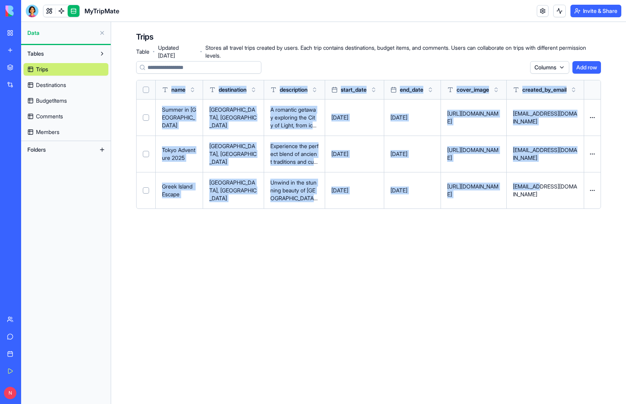
drag, startPoint x: 544, startPoint y: 190, endPoint x: 622, endPoint y: 192, distance: 77.5
click at [622, 192] on div "Trips Table · Updated Oct 11, 2025 · Stores all travel trips created by users. …" at bounding box center [368, 123] width 515 height 202
click at [49, 86] on span "Destinations" at bounding box center [51, 85] width 30 height 8
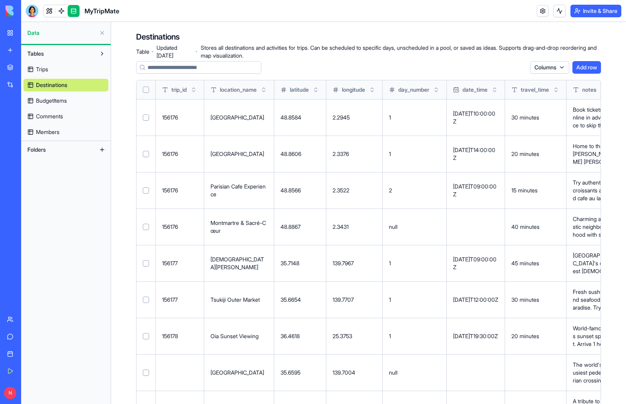
click at [53, 103] on span "BudgetItems" at bounding box center [51, 101] width 31 height 8
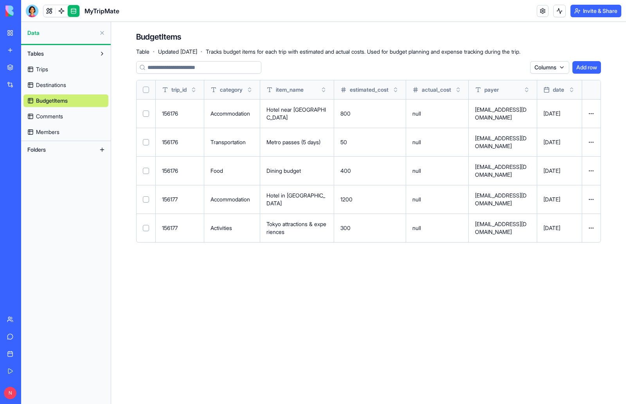
click at [51, 115] on span "Comments" at bounding box center [49, 116] width 27 height 8
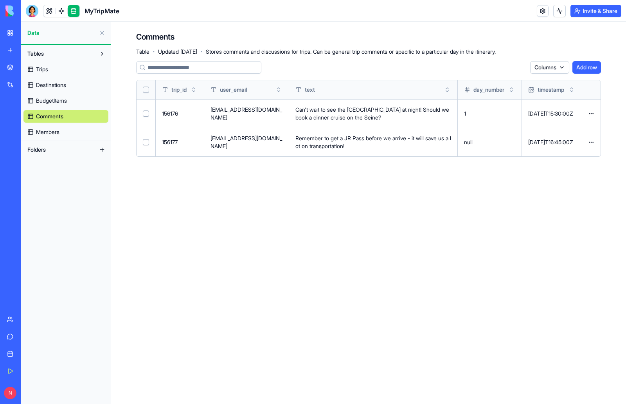
click at [48, 131] on span "Members" at bounding box center [47, 132] width 23 height 8
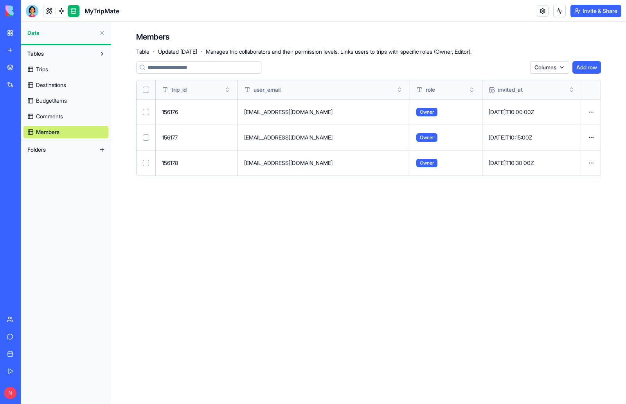
click at [0, 0] on button at bounding box center [0, 0] width 0 height 0
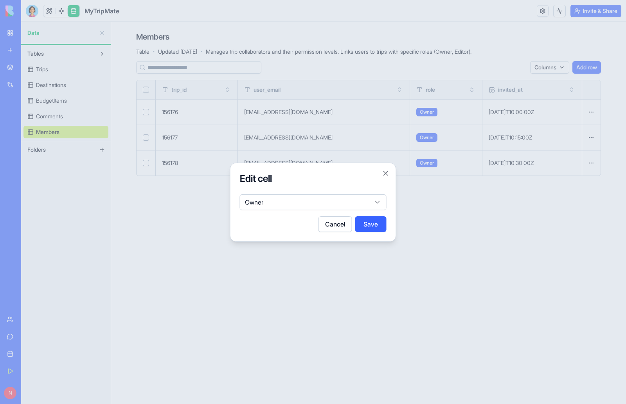
click at [477, 246] on div at bounding box center [313, 202] width 626 height 404
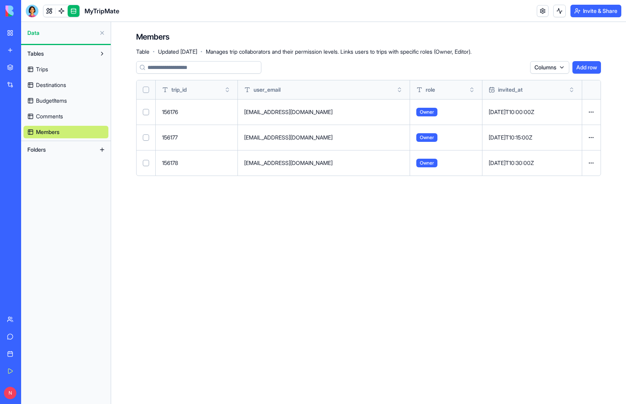
click at [0, 0] on button at bounding box center [0, 0] width 0 height 0
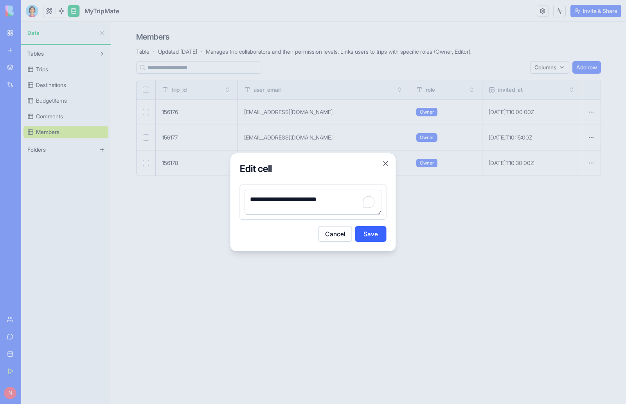
drag, startPoint x: 346, startPoint y: 198, endPoint x: 234, endPoint y: 198, distance: 111.6
click at [234, 198] on div "**********" at bounding box center [313, 202] width 166 height 99
drag, startPoint x: 318, startPoint y: 200, endPoint x: 206, endPoint y: 196, distance: 111.6
click at [206, 196] on body "**********" at bounding box center [313, 202] width 626 height 404
type textarea "**********"
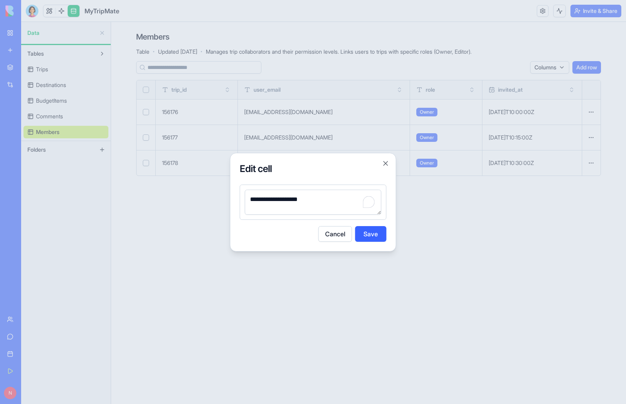
click at [370, 233] on button "Save" at bounding box center [370, 234] width 31 height 16
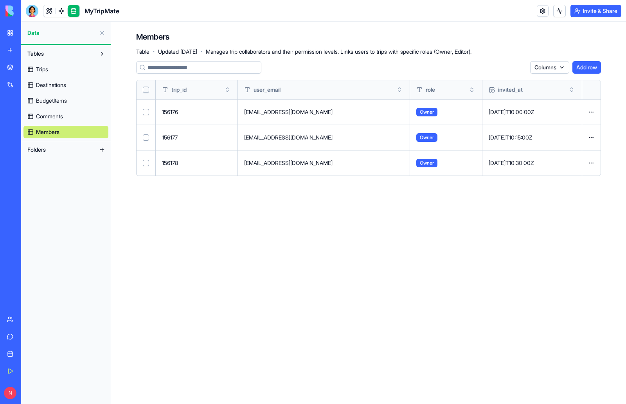
click at [0, 0] on button at bounding box center [0, 0] width 0 height 0
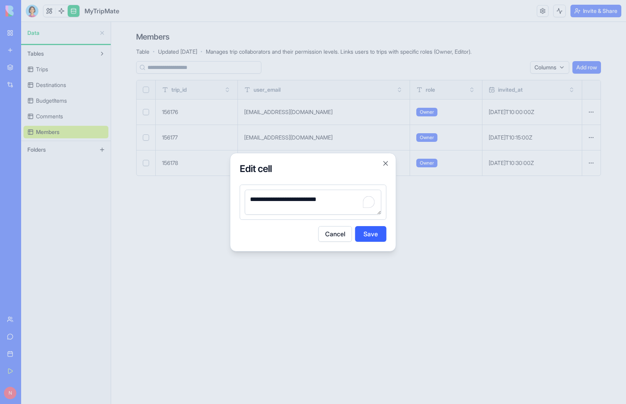
drag, startPoint x: 348, startPoint y: 201, endPoint x: 232, endPoint y: 195, distance: 116.4
click at [232, 195] on div "**********" at bounding box center [313, 202] width 166 height 99
type textarea "**********"
click at [372, 234] on button "Save" at bounding box center [370, 234] width 31 height 16
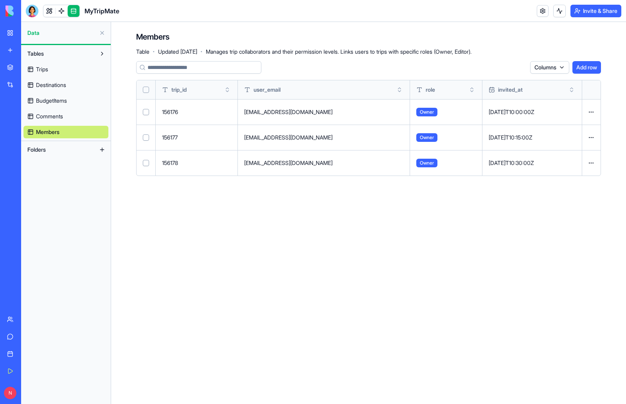
click at [0, 0] on button at bounding box center [0, 0] width 0 height 0
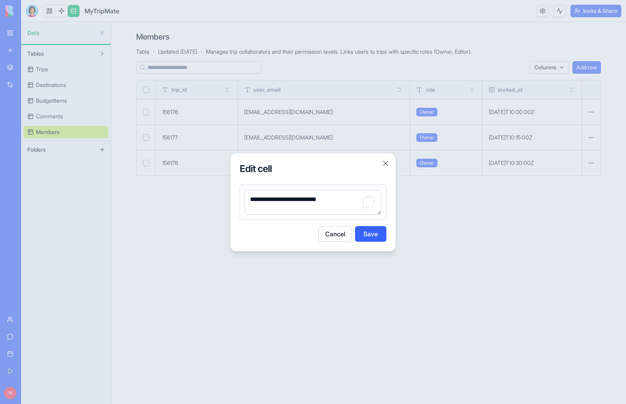
drag, startPoint x: 348, startPoint y: 201, endPoint x: 215, endPoint y: 196, distance: 133.6
click at [209, 197] on body "**********" at bounding box center [313, 202] width 626 height 404
type textarea "**********"
click at [378, 235] on button "Save" at bounding box center [370, 234] width 31 height 16
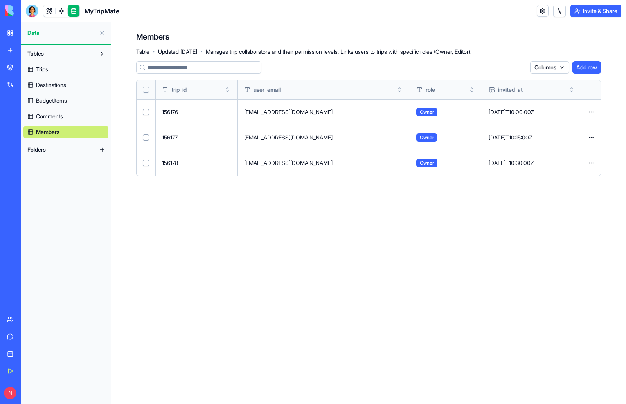
click at [451, 231] on main "Members Table · Updated Oct 11, 2025 · Manages trip collaborators and their per…" at bounding box center [368, 213] width 515 height 382
click at [48, 11] on link at bounding box center [49, 11] width 12 height 12
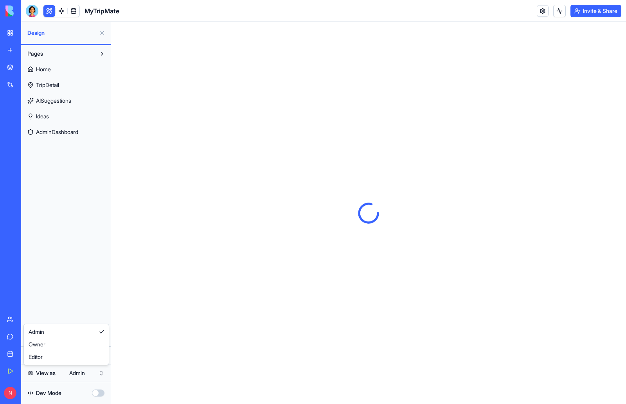
click at [85, 374] on html "My Workspace New app Marketplace Integrations Recent Classroom Avatar Engagemen…" at bounding box center [313, 202] width 626 height 404
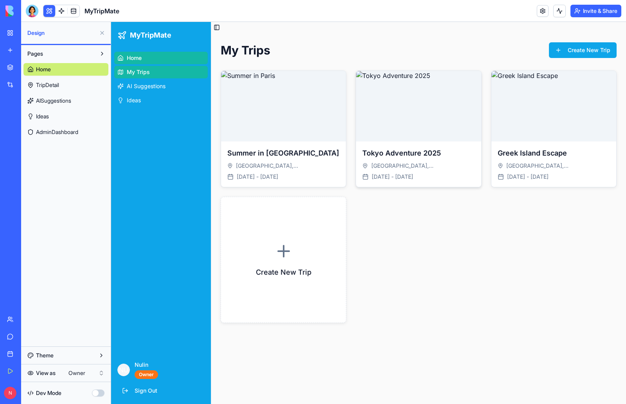
click at [410, 110] on img at bounding box center [418, 106] width 125 height 70
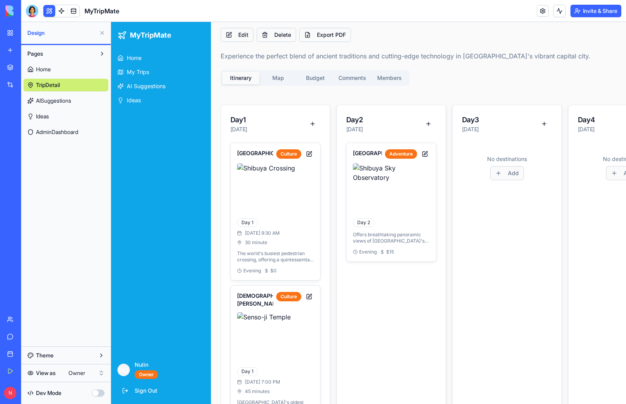
scroll to position [117, 0]
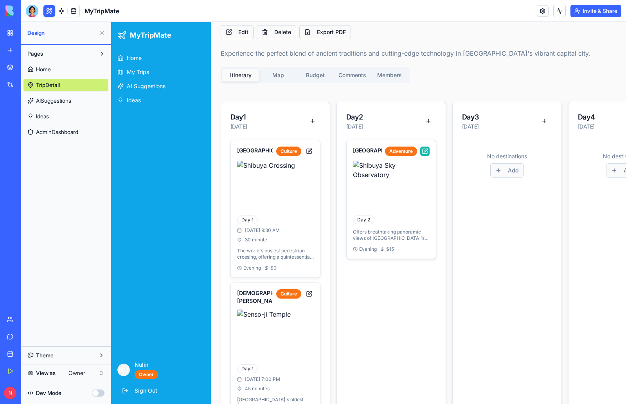
click at [425, 151] on button at bounding box center [424, 150] width 9 height 9
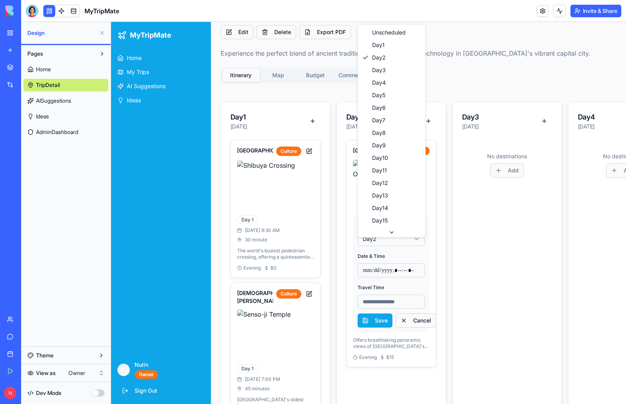
click at [420, 246] on html "MyTripMate Home My Trips AI Suggestions Ideas NU Nulin Owner Sign Out Toggle Si…" at bounding box center [368, 303] width 515 height 799
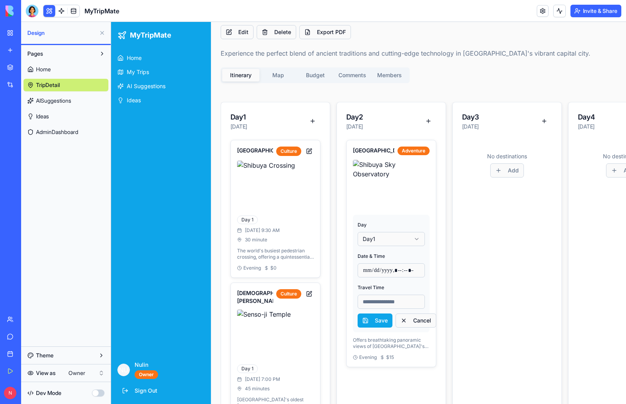
click at [369, 277] on input "datetime-local" at bounding box center [391, 270] width 67 height 14
click at [363, 277] on input "datetime-local" at bounding box center [391, 270] width 67 height 14
type input "**********"
click at [377, 305] on input at bounding box center [391, 301] width 67 height 14
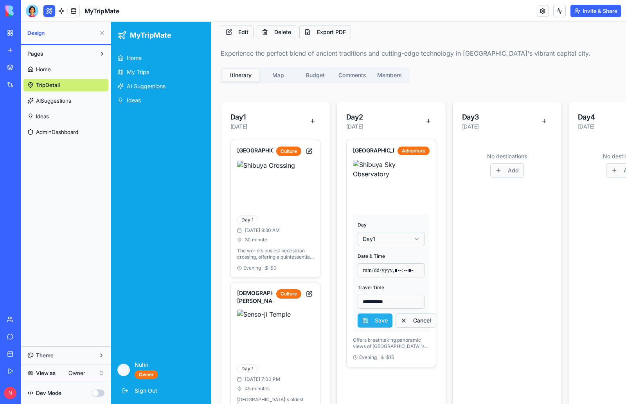
type input "**********"
click at [367, 324] on button "Save" at bounding box center [375, 320] width 35 height 14
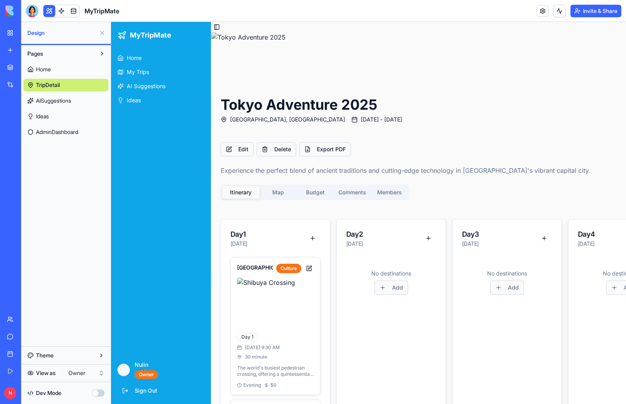
scroll to position [0, 0]
click at [361, 122] on span "[DATE] - [DATE]" at bounding box center [381, 120] width 41 height 8
click at [225, 148] on button "Edit" at bounding box center [237, 149] width 33 height 14
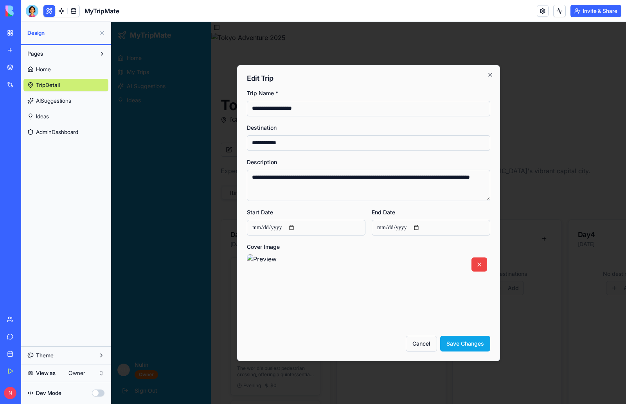
click at [299, 229] on input "**********" at bounding box center [306, 228] width 119 height 16
type input "**********"
click at [422, 227] on input "**********" at bounding box center [431, 228] width 119 height 16
type input "**********"
click at [465, 345] on button "Save Changes" at bounding box center [465, 343] width 50 height 16
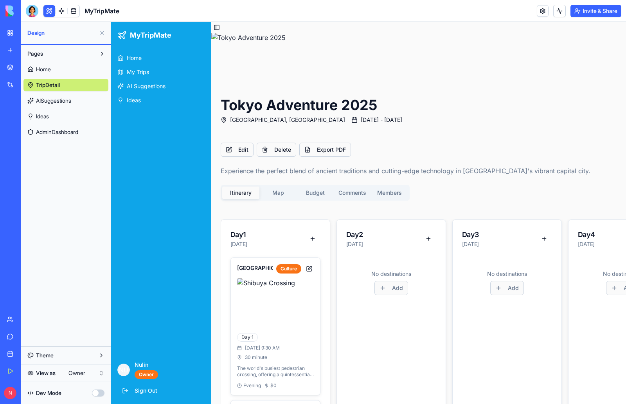
click at [402, 194] on div "Itinerary Map Budget Comments Members" at bounding box center [315, 193] width 189 height 16
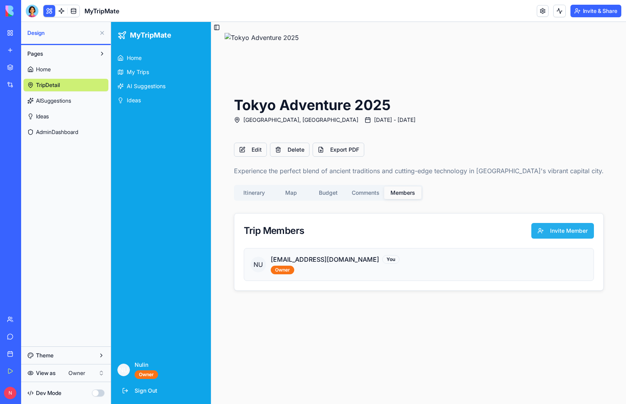
click at [532, 232] on button "Invite Member" at bounding box center [563, 231] width 63 height 16
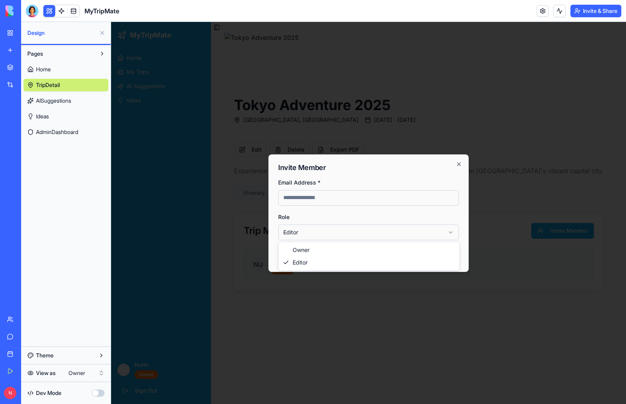
click at [451, 231] on body "MyTripMate Home My Trips AI Suggestions Ideas NU Nulin Owner Sign Out Toggle Si…" at bounding box center [368, 213] width 515 height 382
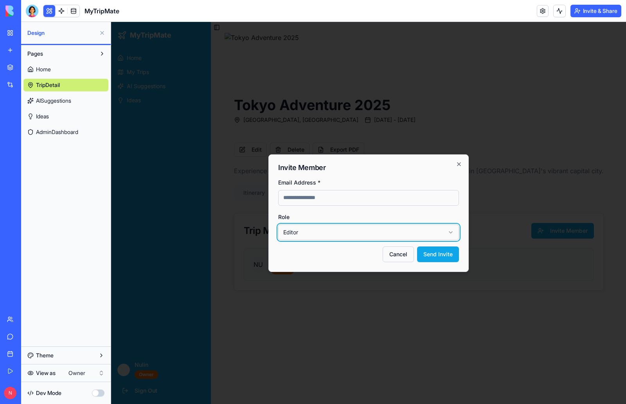
click at [454, 219] on body "MyTripMate Home My Trips AI Suggestions Ideas NU Nulin Owner Sign Out Toggle Si…" at bounding box center [368, 213] width 515 height 382
click at [451, 232] on body "MyTripMate Home My Trips AI Suggestions Ideas NU Nulin Owner Sign Out Toggle Si…" at bounding box center [368, 213] width 515 height 382
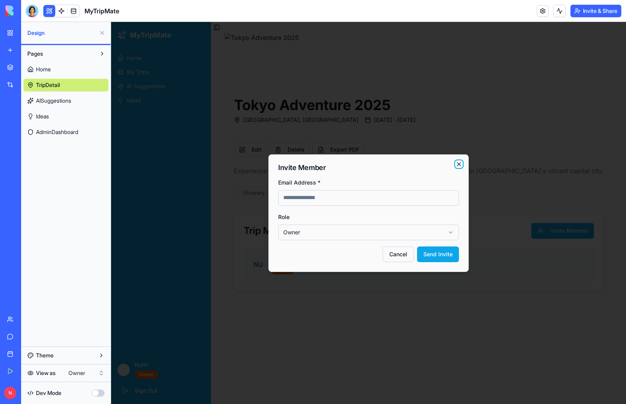
click at [457, 162] on icon "button" at bounding box center [459, 164] width 6 height 6
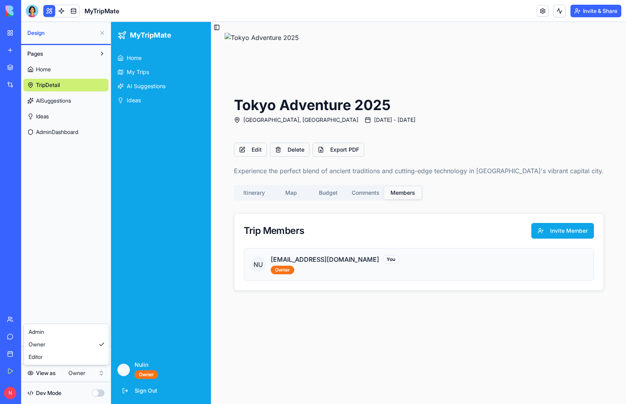
click at [77, 373] on html "My Workspace New app Marketplace Integrations Recent Classroom Avatar Engagemen…" at bounding box center [313, 202] width 626 height 404
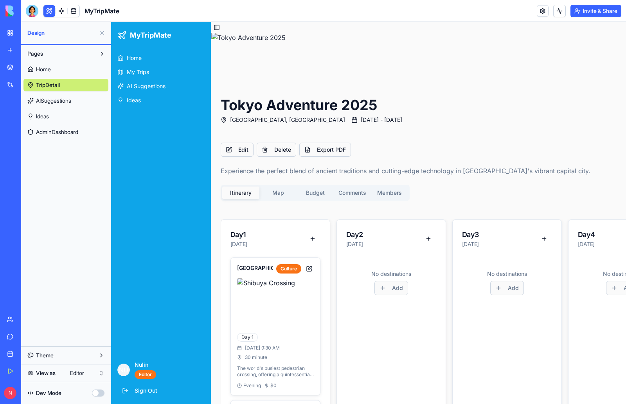
click at [280, 192] on div "Itinerary Map Budget Comments Members" at bounding box center [315, 193] width 189 height 16
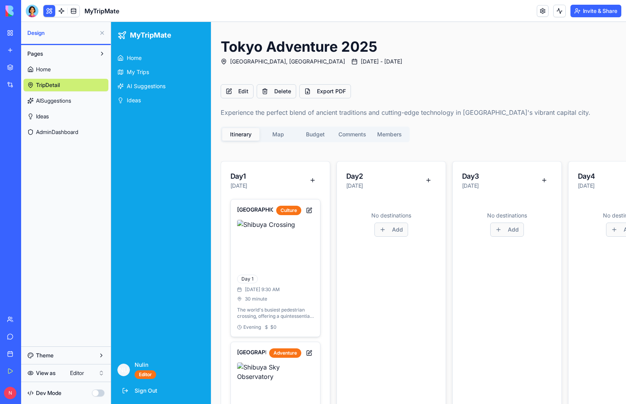
scroll to position [39, 0]
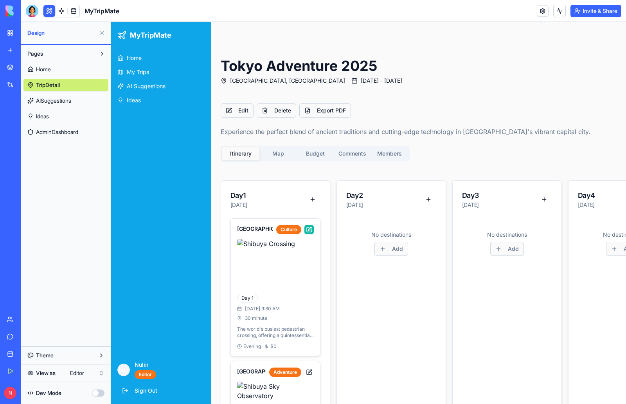
click at [311, 228] on button at bounding box center [309, 229] width 9 height 9
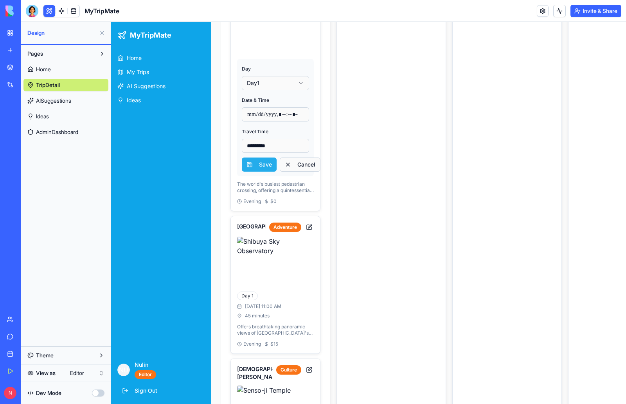
scroll to position [274, 0]
click at [276, 142] on input "*********" at bounding box center [275, 145] width 67 height 14
type input "**********"
click at [263, 165] on button "Save" at bounding box center [259, 164] width 35 height 14
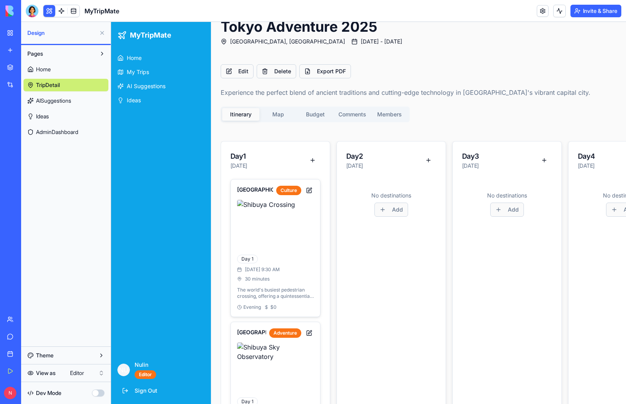
scroll to position [0, 0]
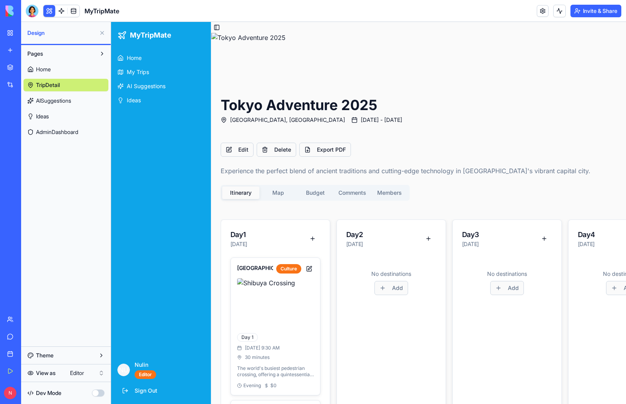
click at [280, 192] on div "Itinerary Map Budget Comments Members" at bounding box center [315, 193] width 189 height 16
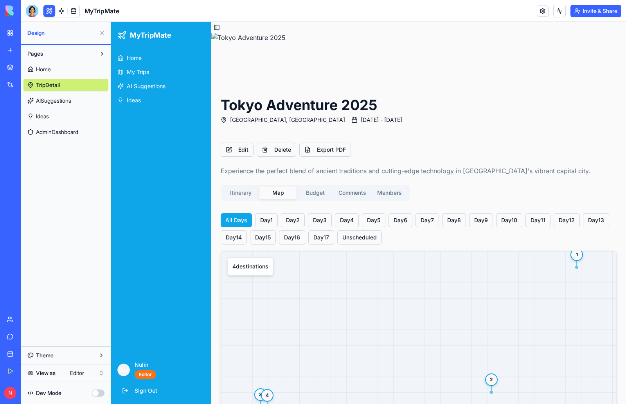
click at [353, 191] on div "Itinerary Map Budget Comments Members" at bounding box center [315, 193] width 189 height 16
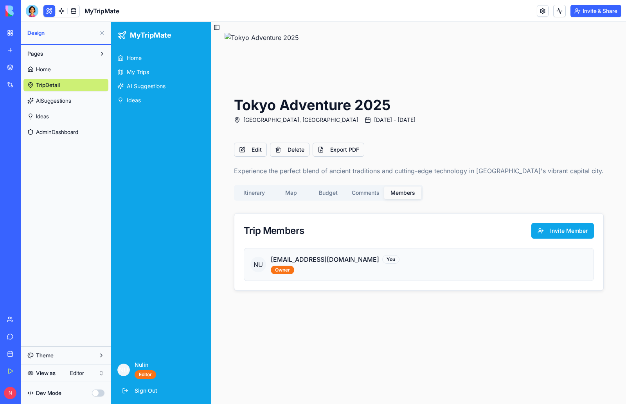
click at [422, 191] on button "Members" at bounding box center [402, 192] width 37 height 13
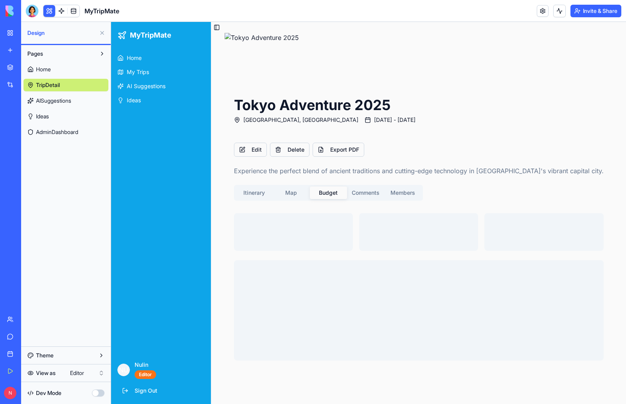
click at [347, 193] on button "Budget" at bounding box center [328, 192] width 37 height 13
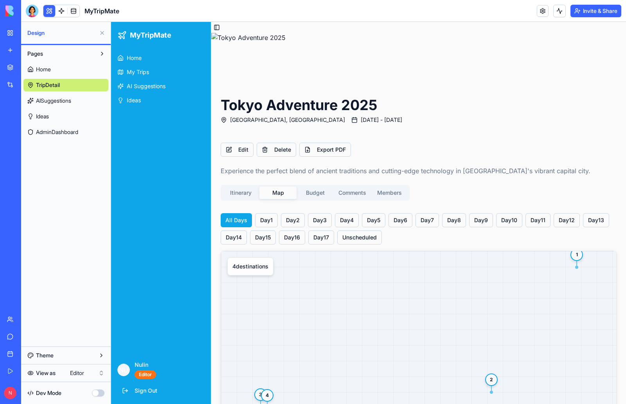
click at [290, 194] on button "Map" at bounding box center [278, 192] width 37 height 13
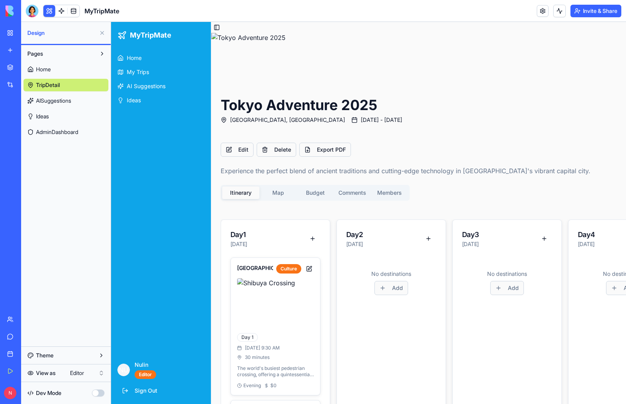
click at [247, 193] on button "Itinerary" at bounding box center [240, 192] width 37 height 13
click at [96, 372] on html "My Workspace New app Marketplace Integrations Recent Classroom Avatar Engagemen…" at bounding box center [313, 202] width 626 height 404
click at [53, 69] on link "Home" at bounding box center [65, 69] width 85 height 13
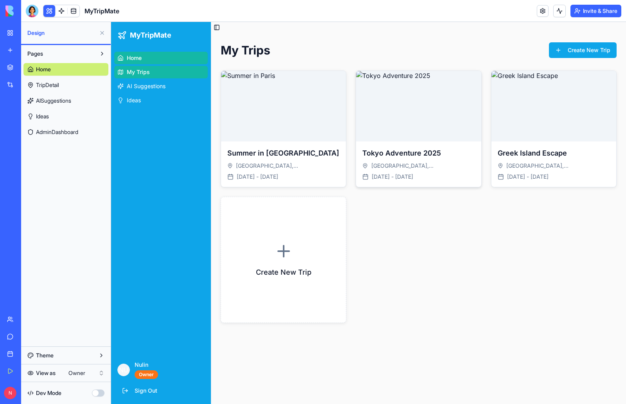
click at [433, 108] on img at bounding box center [418, 106] width 125 height 70
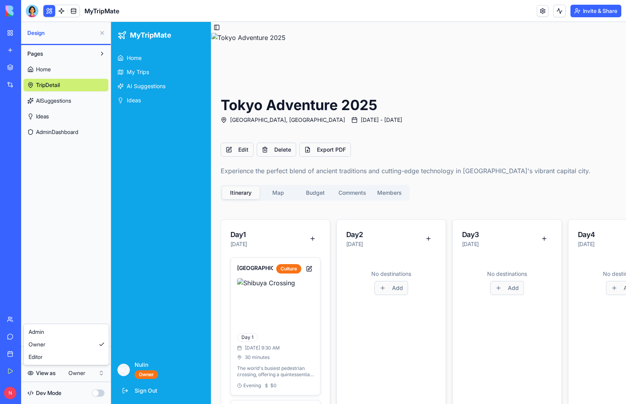
click at [76, 374] on html "My Workspace New app Marketplace Integrations Recent Classroom Avatar Engagemen…" at bounding box center [313, 202] width 626 height 404
click at [164, 86] on span "AI Suggestions" at bounding box center [146, 86] width 39 height 8
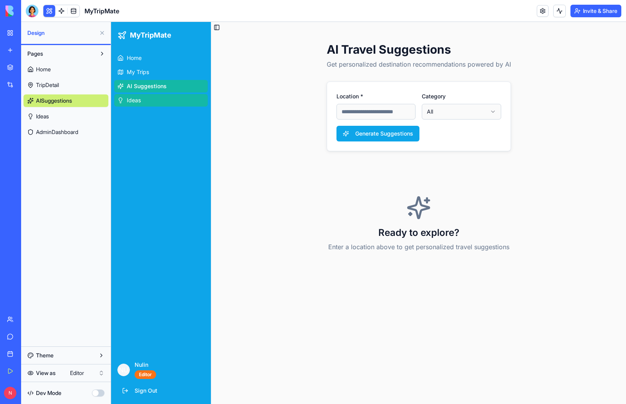
click at [151, 100] on link "Ideas" at bounding box center [161, 100] width 94 height 13
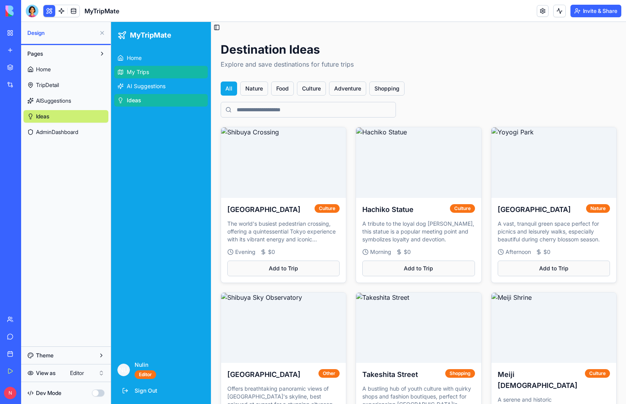
click at [148, 73] on span "My Trips" at bounding box center [138, 72] width 22 height 8
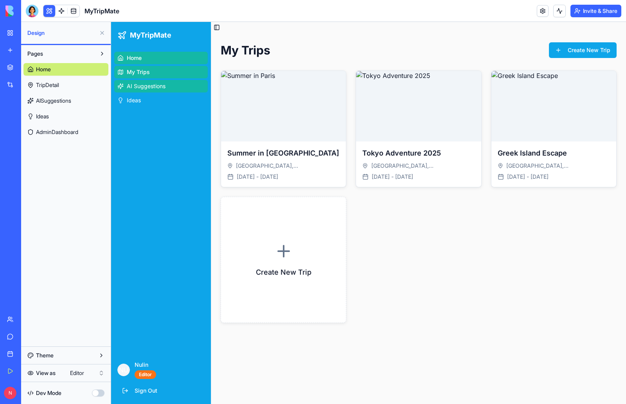
click at [173, 85] on link "AI Suggestions" at bounding box center [161, 86] width 94 height 13
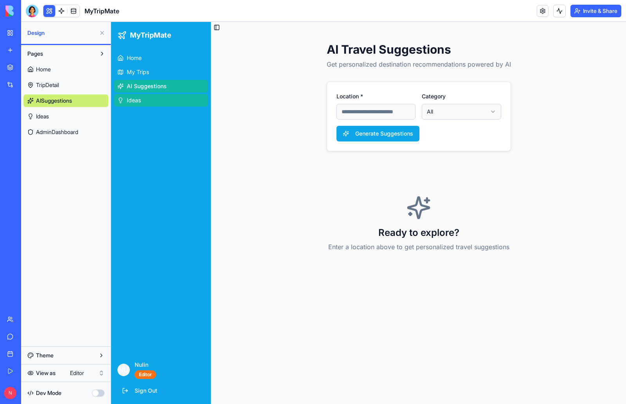
click at [132, 101] on span "Ideas" at bounding box center [134, 100] width 14 height 8
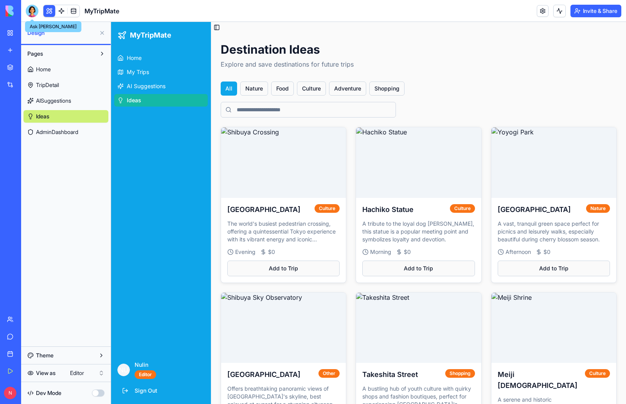
click at [31, 11] on div at bounding box center [32, 11] width 13 height 13
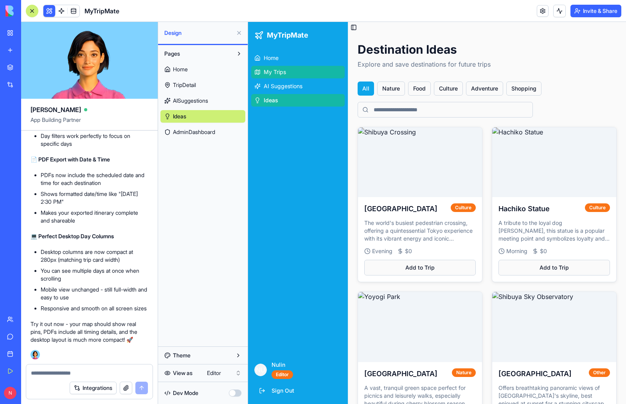
click at [301, 73] on link "My Trips" at bounding box center [298, 72] width 94 height 13
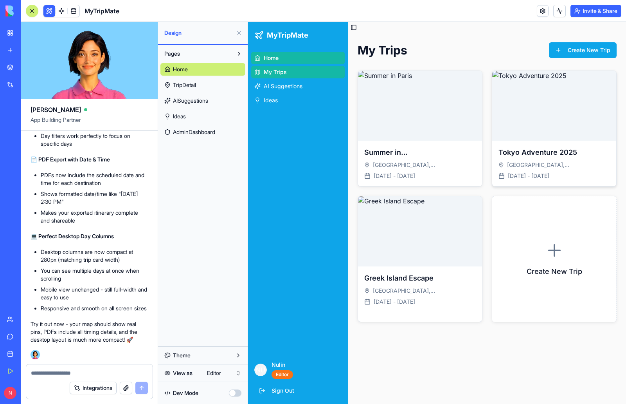
click at [557, 135] on img at bounding box center [554, 106] width 124 height 70
